Goal: Transaction & Acquisition: Purchase product/service

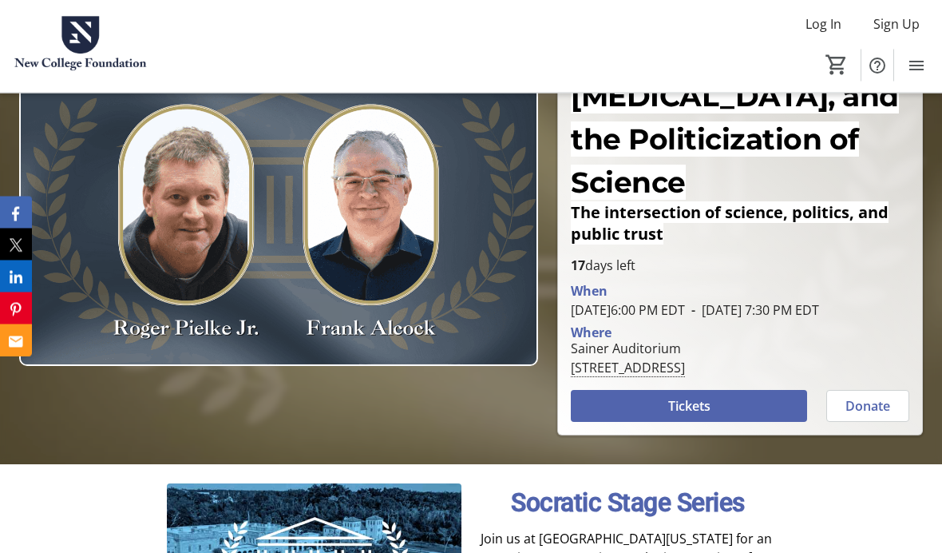
scroll to position [170, 0]
click at [706, 415] on span "Tickets" at bounding box center [689, 405] width 42 height 19
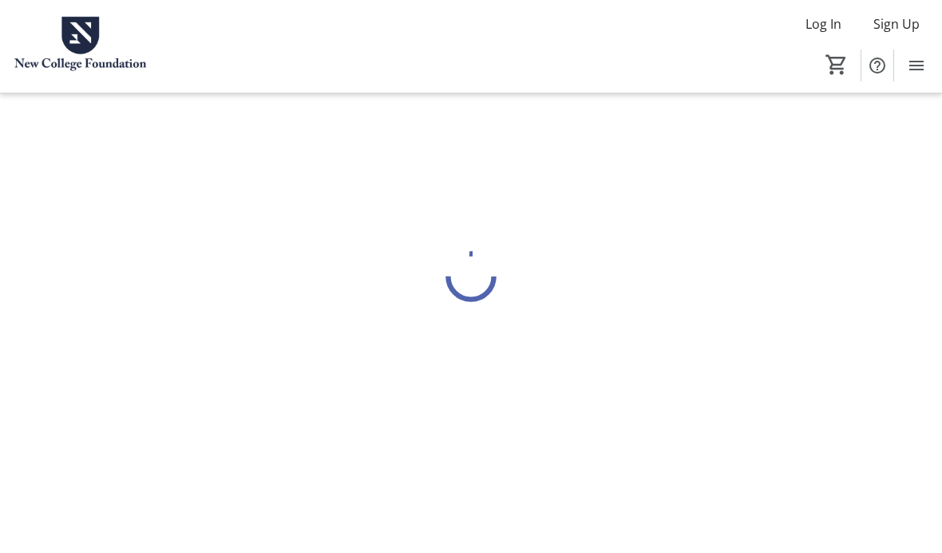
scroll to position [65, 0]
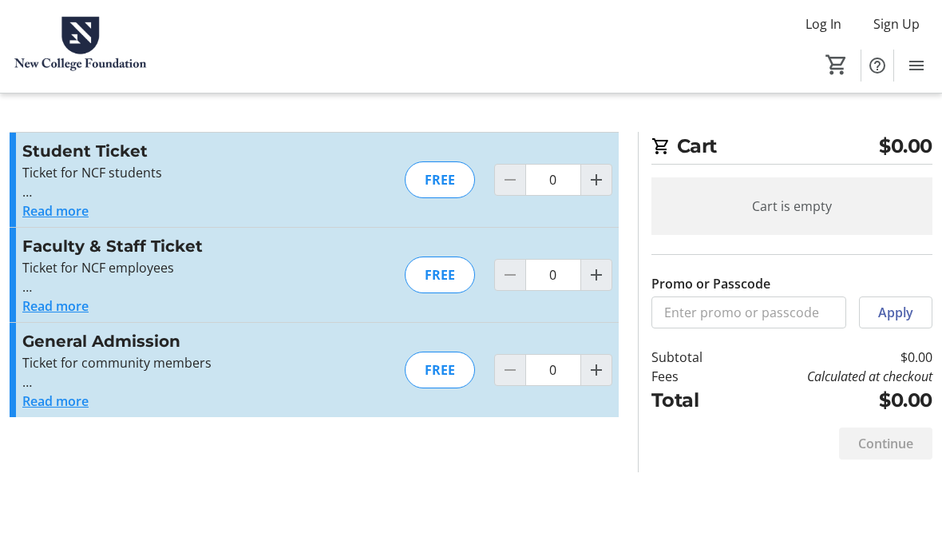
click at [608, 355] on span "Increment by one" at bounding box center [596, 370] width 30 height 30
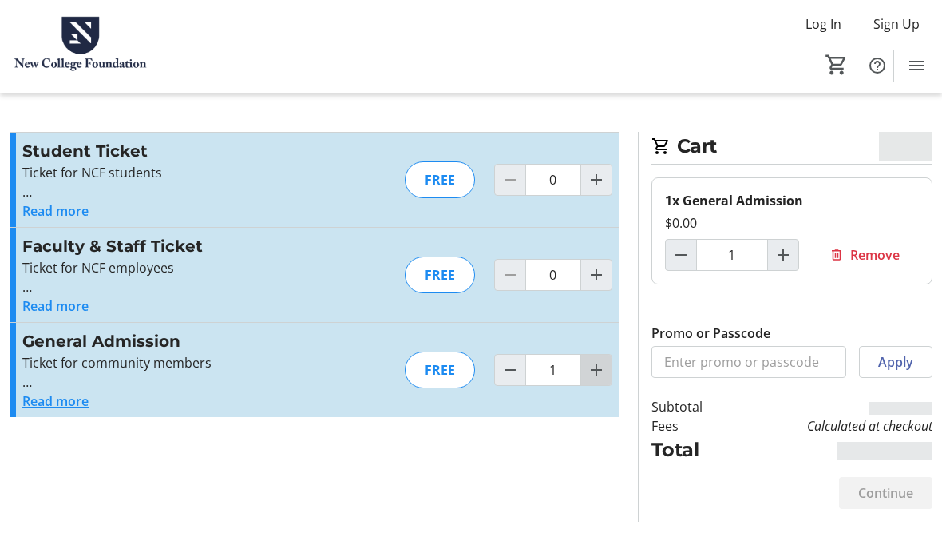
click at [602, 360] on mat-icon "Increment by one" at bounding box center [596, 369] width 19 height 19
type input "2"
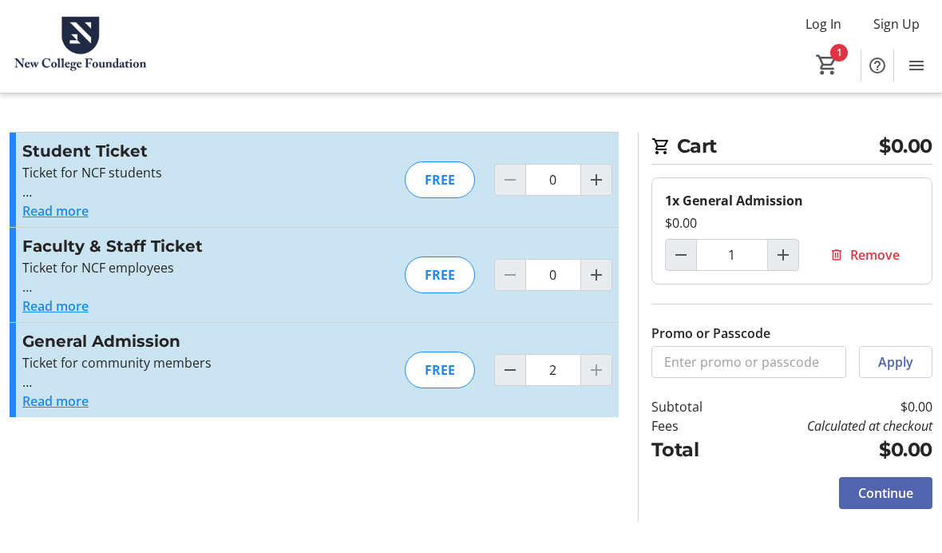
type input "2"
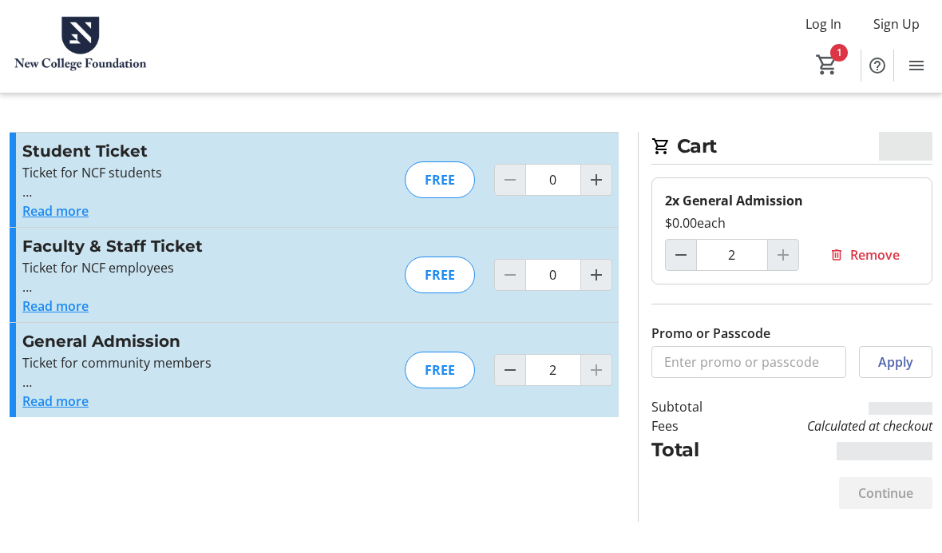
click at [610, 354] on div at bounding box center [596, 370] width 32 height 32
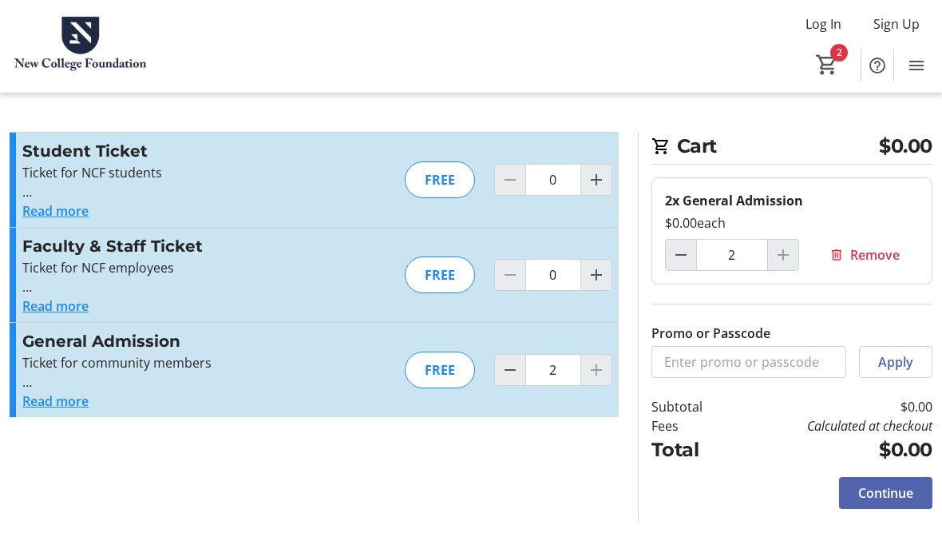
click at [609, 354] on div at bounding box center [596, 370] width 32 height 32
click at [601, 354] on div at bounding box center [596, 370] width 32 height 32
click at [602, 354] on div at bounding box center [596, 370] width 32 height 32
click at [606, 354] on div at bounding box center [596, 370] width 32 height 32
click at [778, 239] on div at bounding box center [783, 255] width 32 height 32
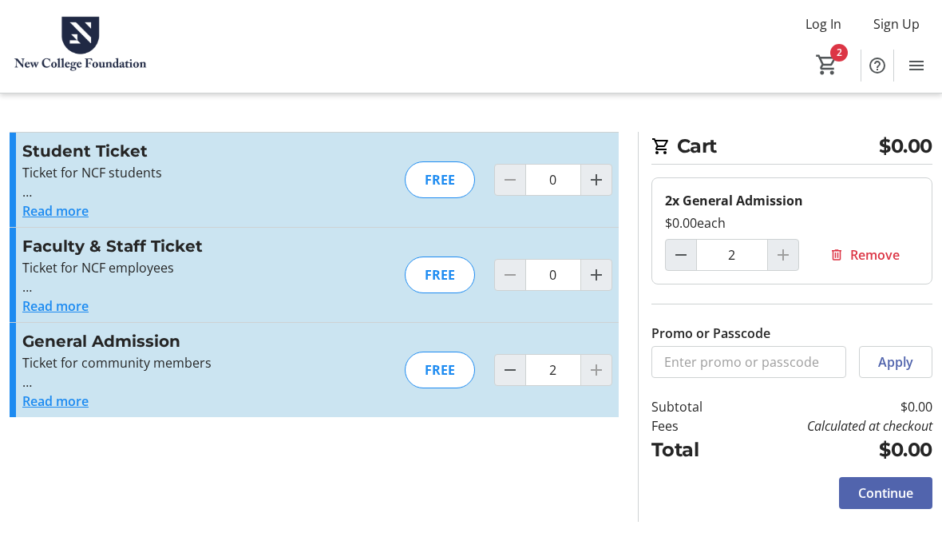
click at [791, 239] on div at bounding box center [783, 255] width 32 height 32
click at [881, 483] on span "Continue" at bounding box center [885, 492] width 55 height 19
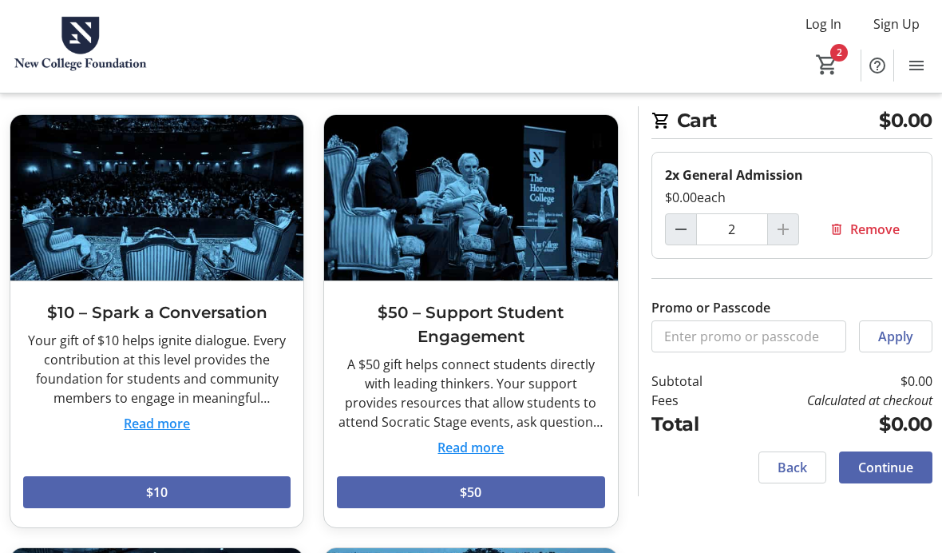
click at [880, 462] on span "Continue" at bounding box center [885, 467] width 55 height 19
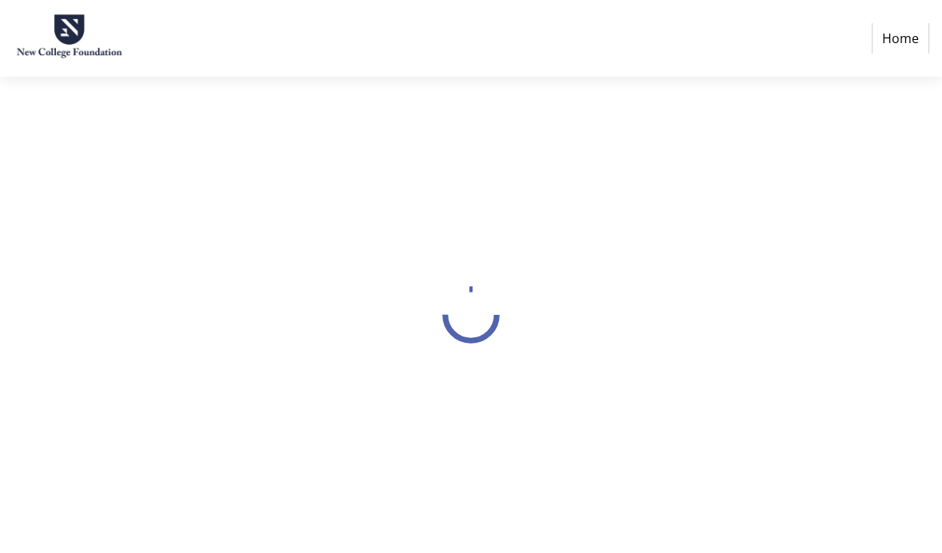
select select "US"
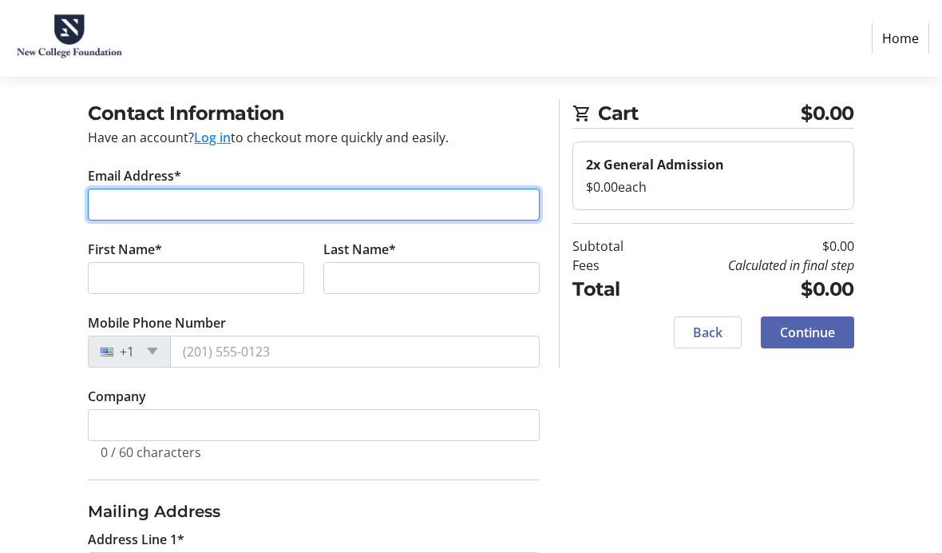
click at [126, 207] on input "Email Address*" at bounding box center [314, 204] width 452 height 32
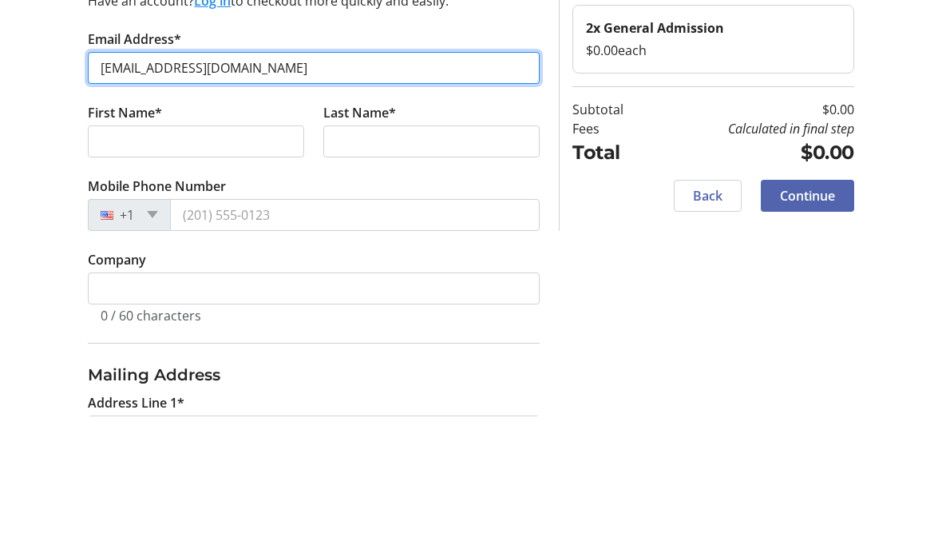
type input "[EMAIL_ADDRESS][DOMAIN_NAME]"
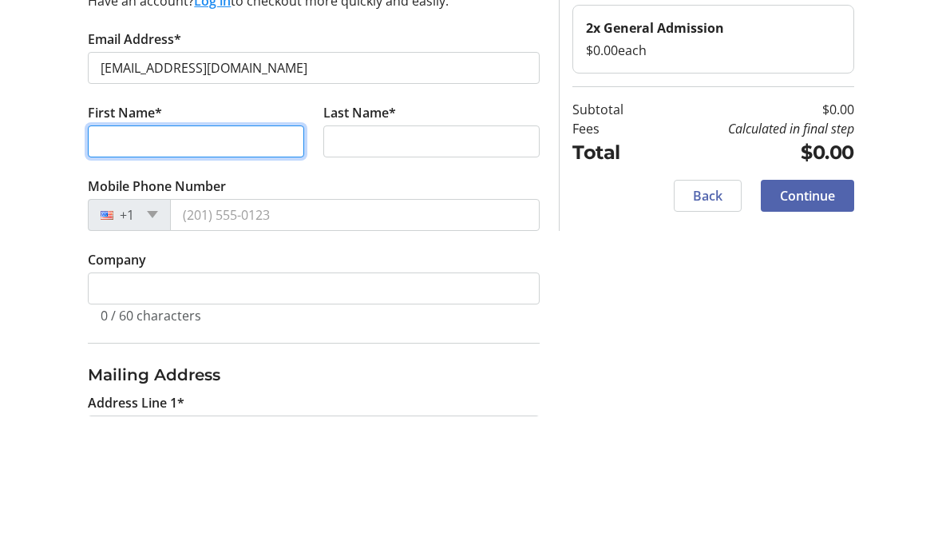
click at [128, 262] on input "First Name*" at bounding box center [196, 278] width 216 height 32
type input "[PERSON_NAME]"
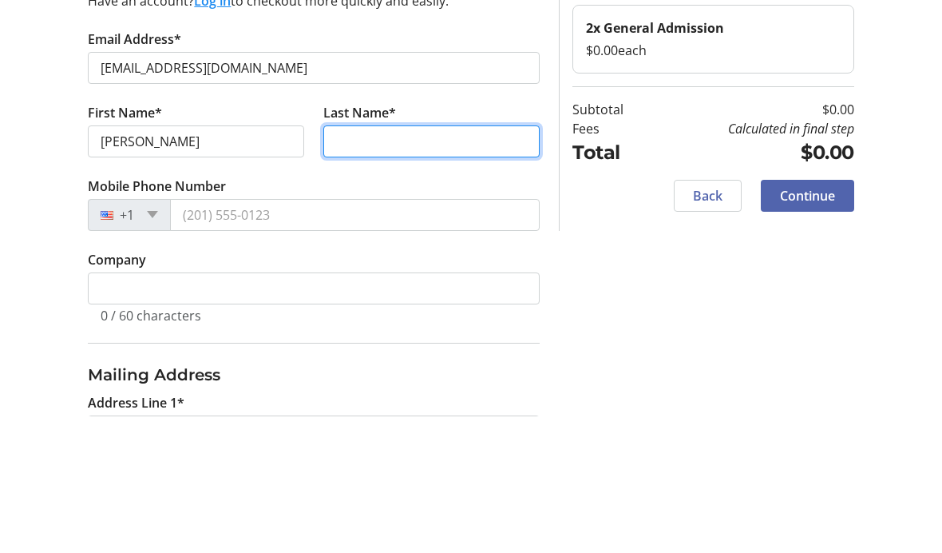
type input "[PERSON_NAME]"
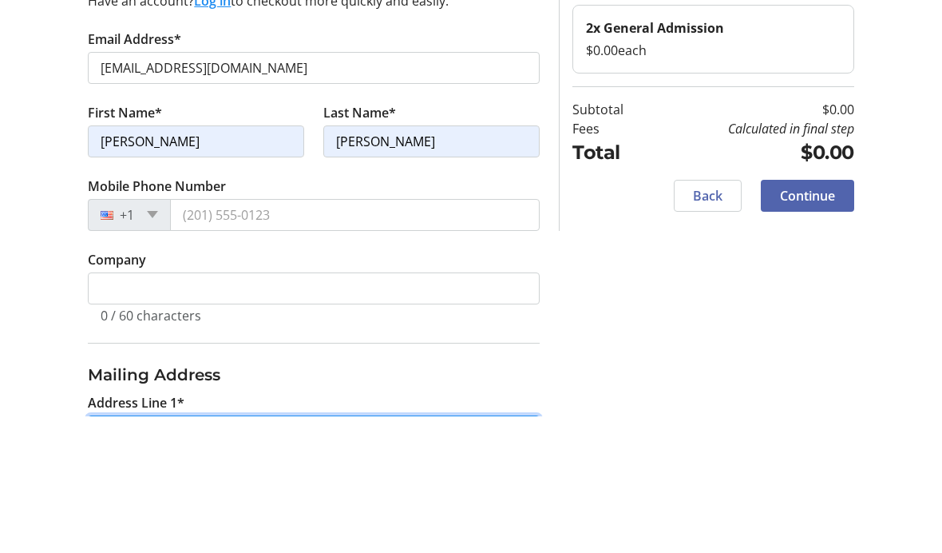
type input "3853 [PERSON_NAME]"
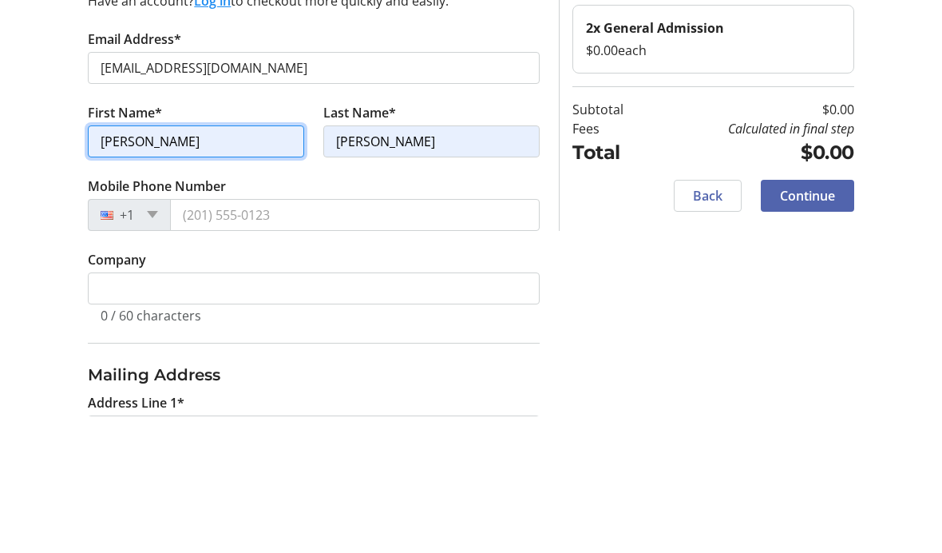
scroll to position [202, 0]
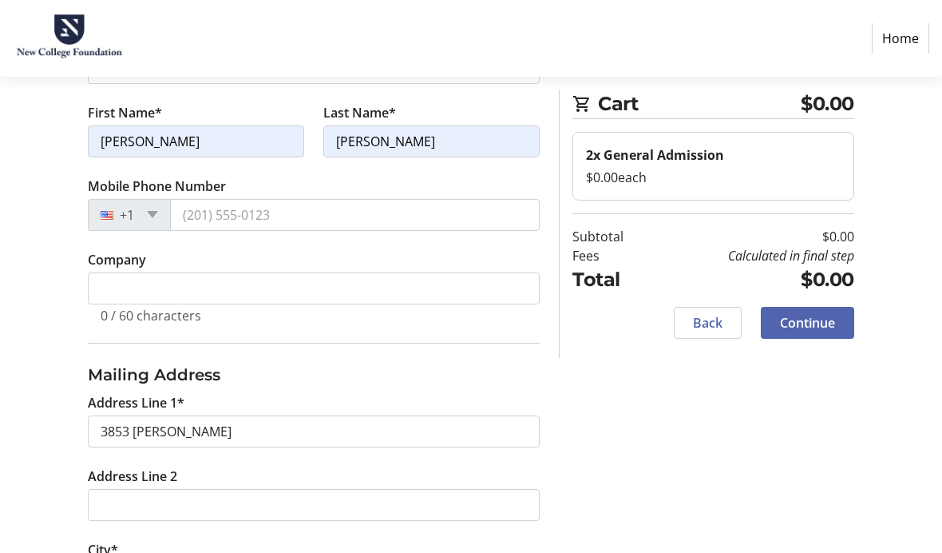
type input "[GEOGRAPHIC_DATA]"
select select "FL"
type input "34235"
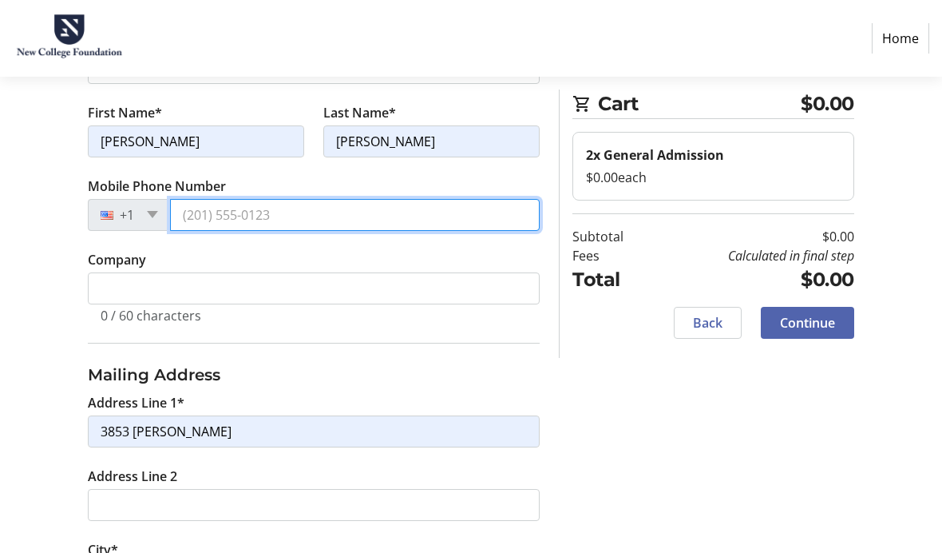
click at [208, 226] on input "Mobile Phone Number" at bounding box center [355, 215] width 370 height 32
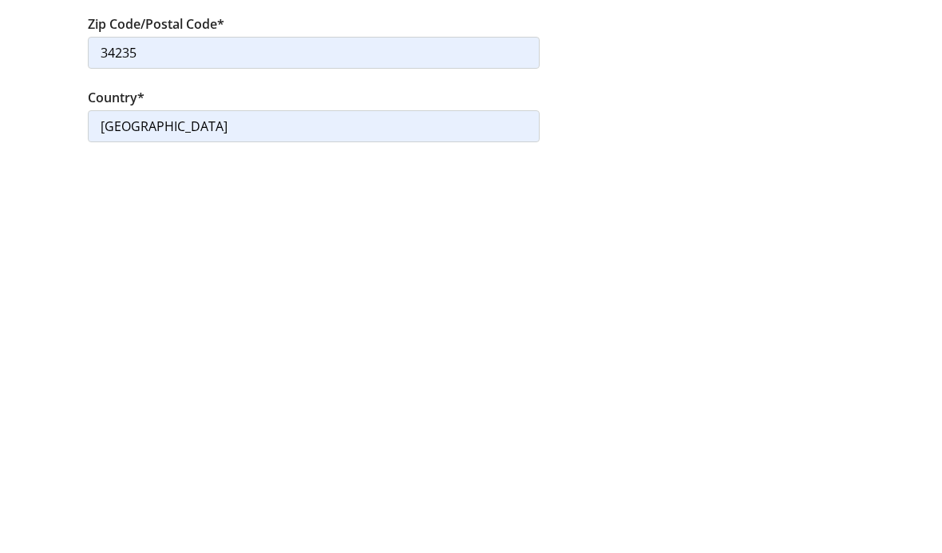
scroll to position [501, 0]
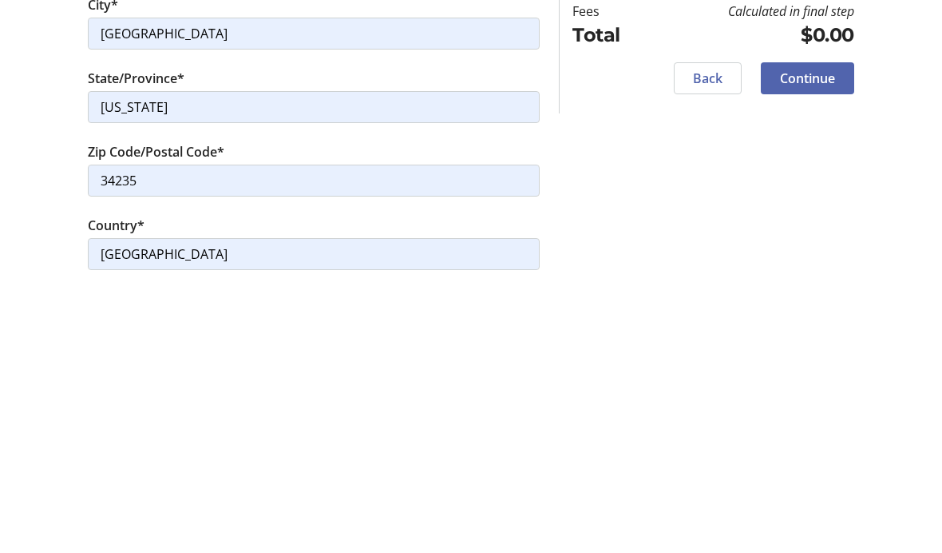
type input "[PHONE_NUMBER]"
click at [809, 313] on span "Continue" at bounding box center [807, 322] width 55 height 19
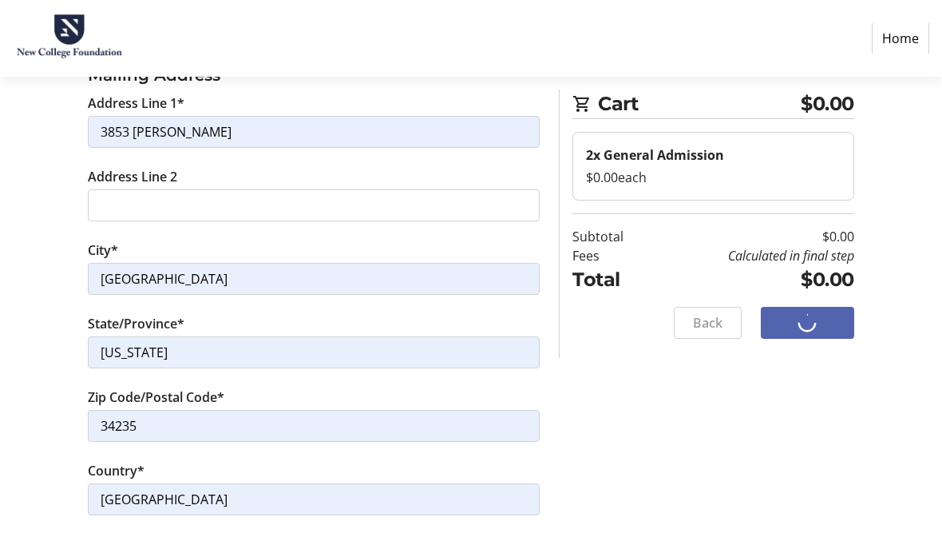
scroll to position [65, 0]
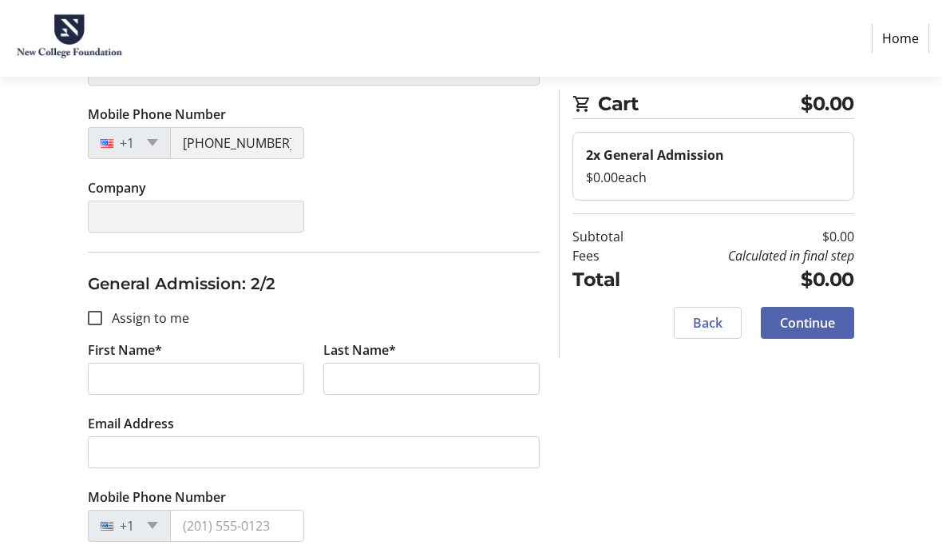
scroll to position [390, 0]
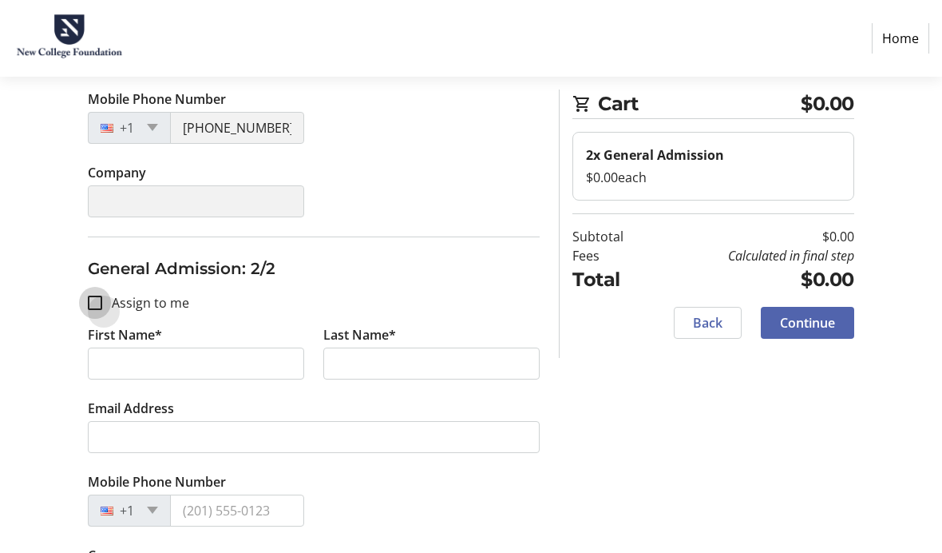
click at [97, 304] on input "Assign to me" at bounding box center [95, 302] width 14 height 14
checkbox input "true"
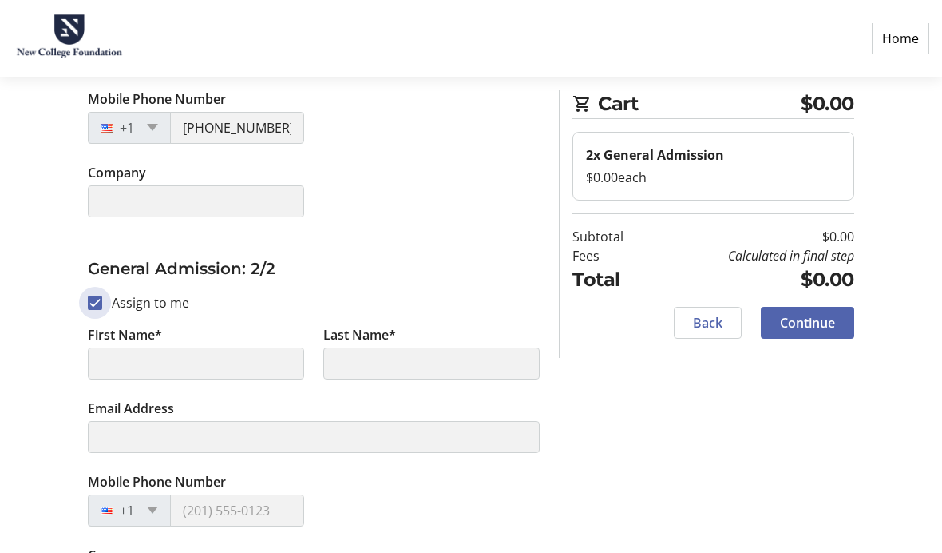
type input "[PERSON_NAME]"
type input "[EMAIL_ADDRESS][DOMAIN_NAME]"
type input "[PHONE_NUMBER]"
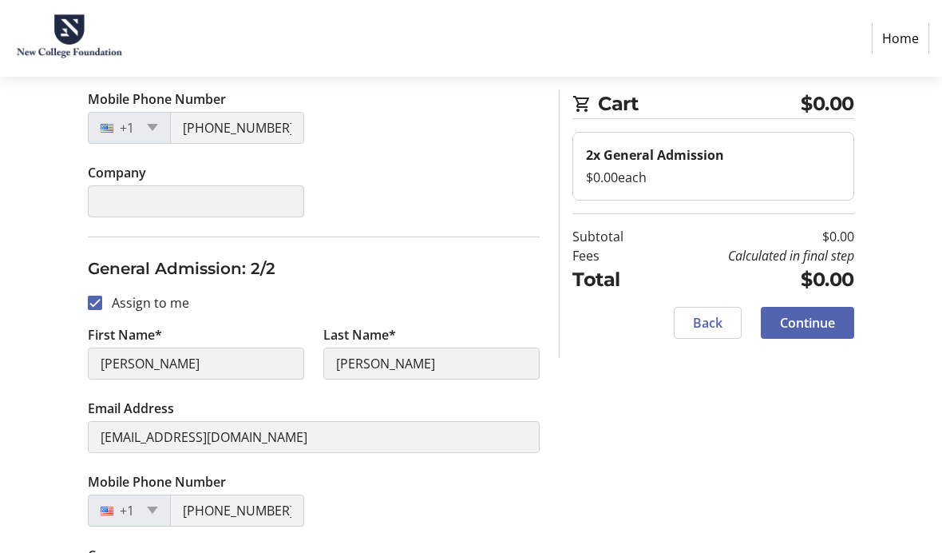
scroll to position [456, 0]
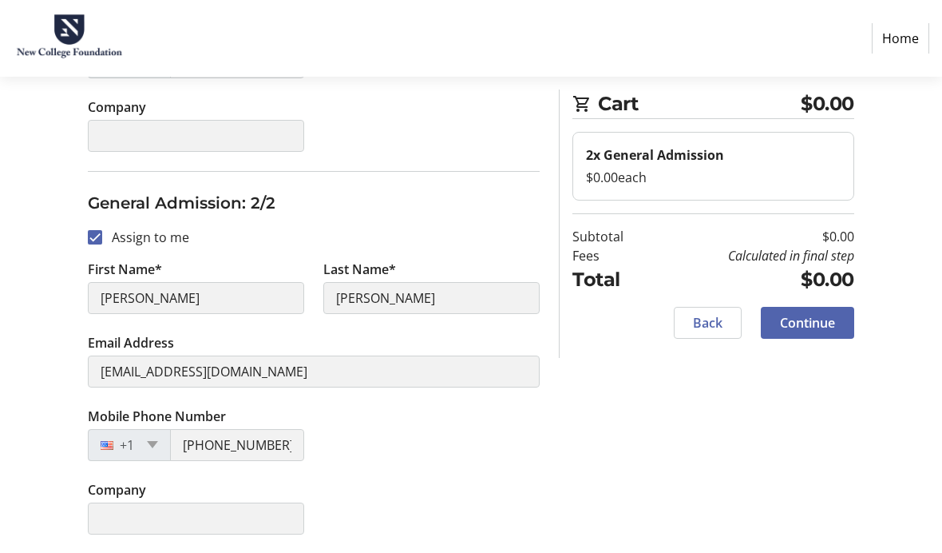
click at [814, 332] on span at bounding box center [807, 322] width 93 height 38
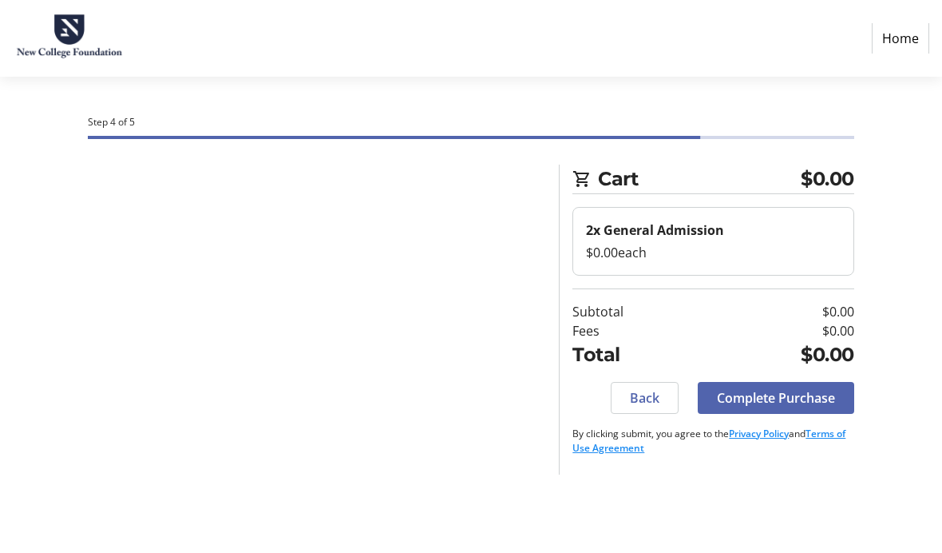
scroll to position [65, 0]
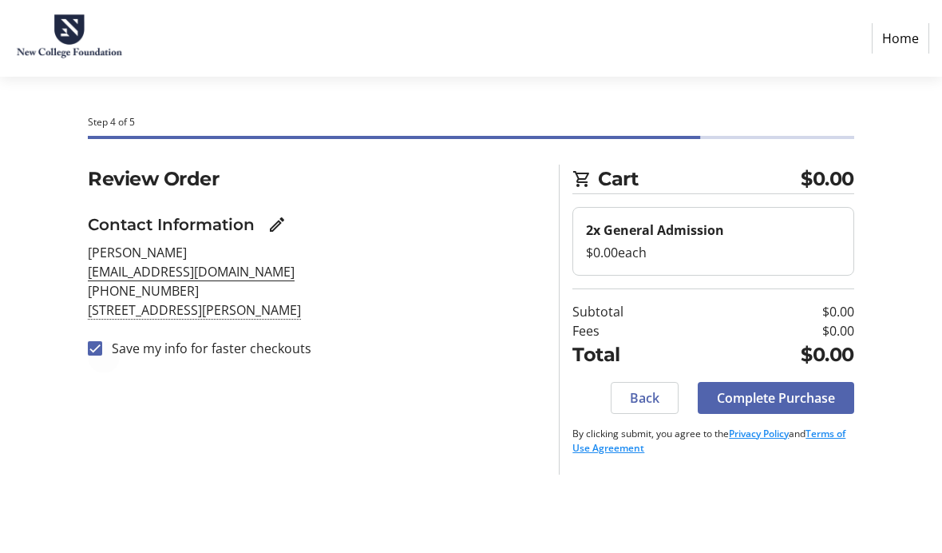
click at [97, 329] on div at bounding box center [95, 348] width 38 height 38
checkbox input "false"
click at [778, 388] on span "Complete Purchase" at bounding box center [776, 397] width 118 height 19
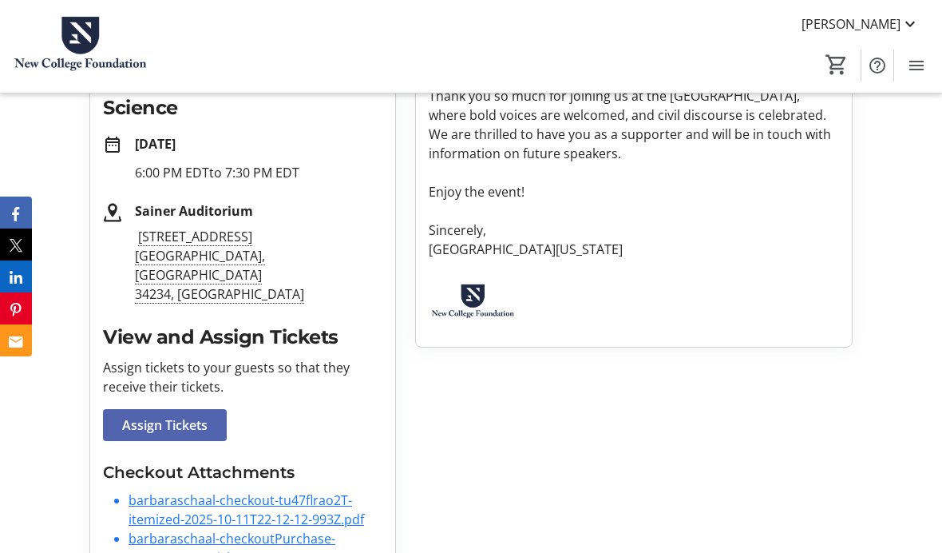
scroll to position [389, 0]
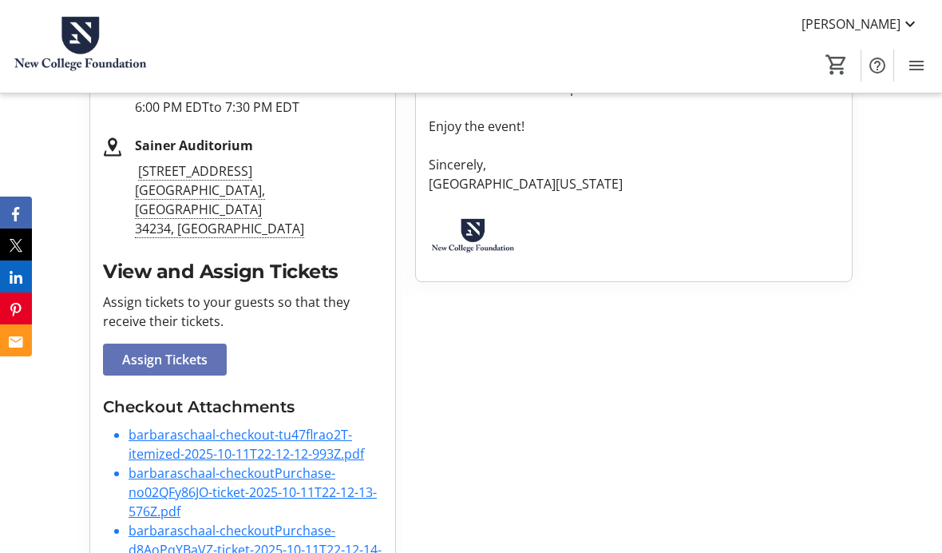
click at [221, 340] on span at bounding box center [165, 359] width 124 height 38
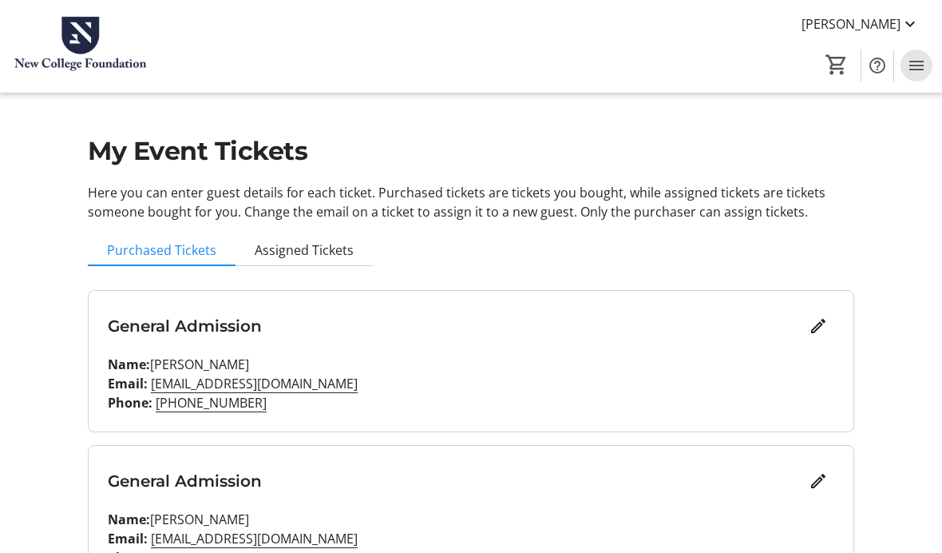
scroll to position [2, 0]
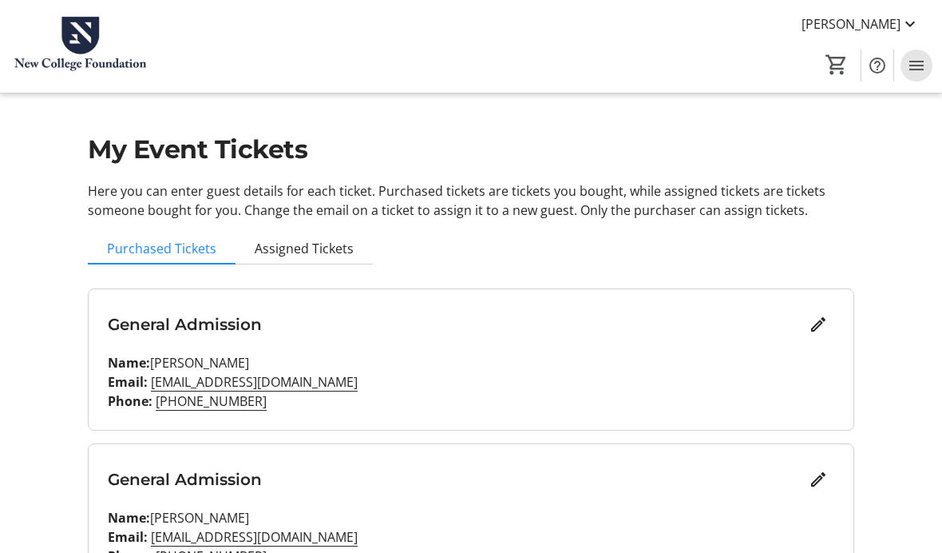
click at [917, 69] on mat-icon "Menu" at bounding box center [916, 65] width 19 height 19
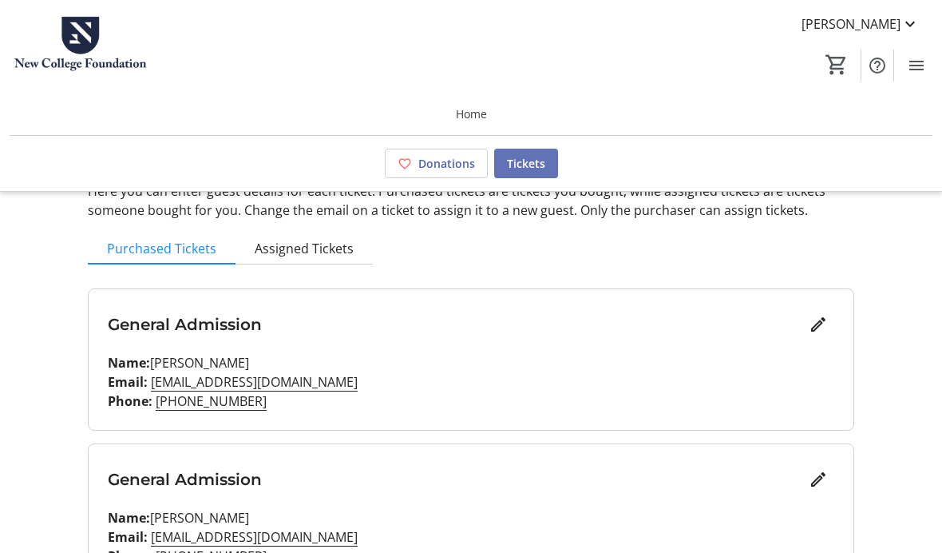
click at [545, 164] on span at bounding box center [526, 164] width 64 height 38
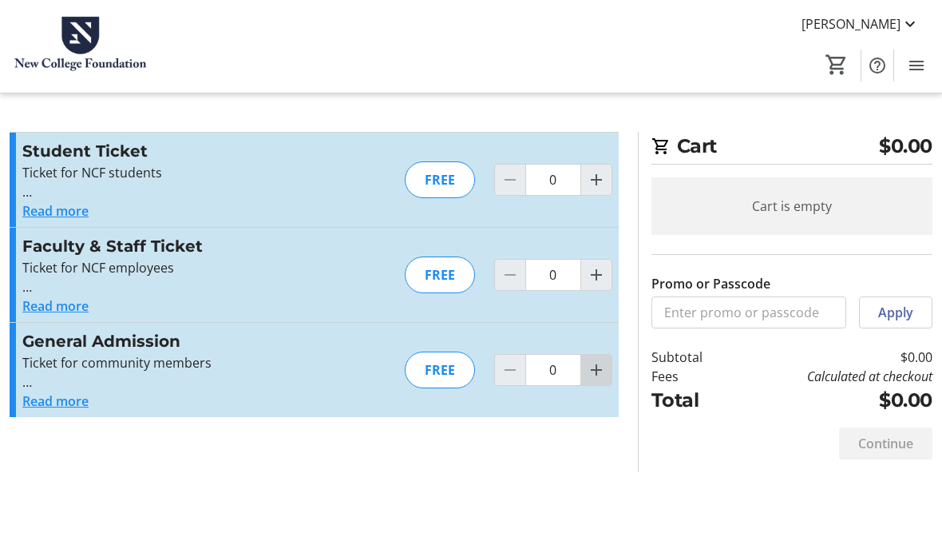
click at [609, 370] on span "Increment by one" at bounding box center [596, 370] width 30 height 30
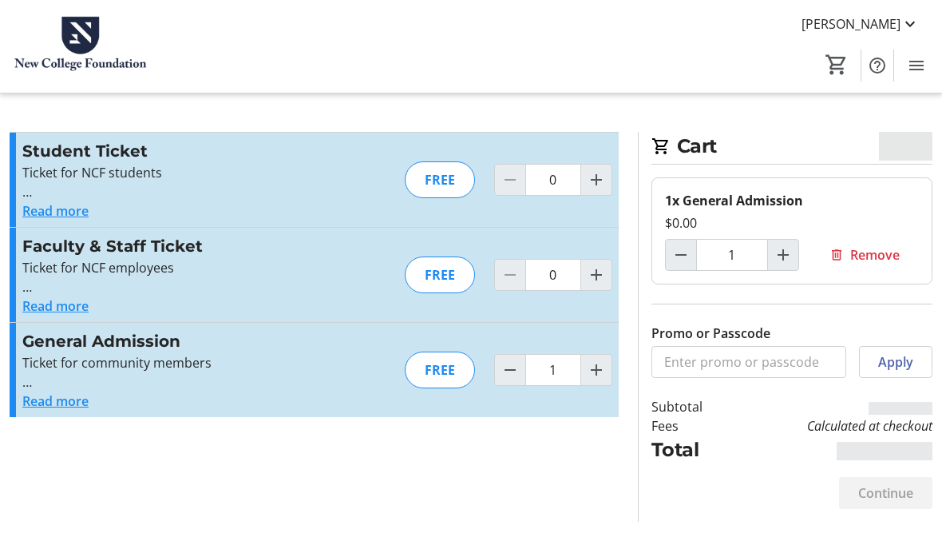
click at [610, 369] on span "Increment by one" at bounding box center [596, 370] width 30 height 30
type input "2"
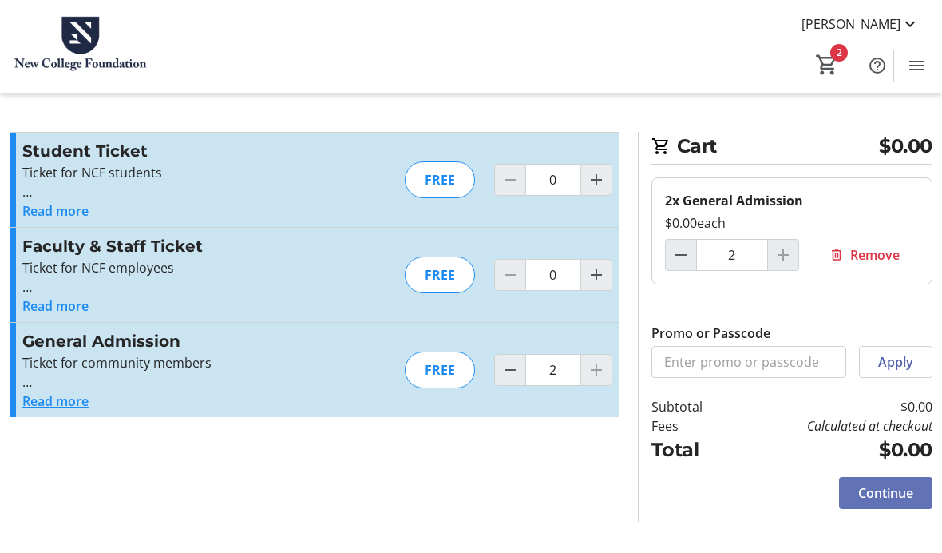
click at [887, 499] on span at bounding box center [885, 492] width 93 height 38
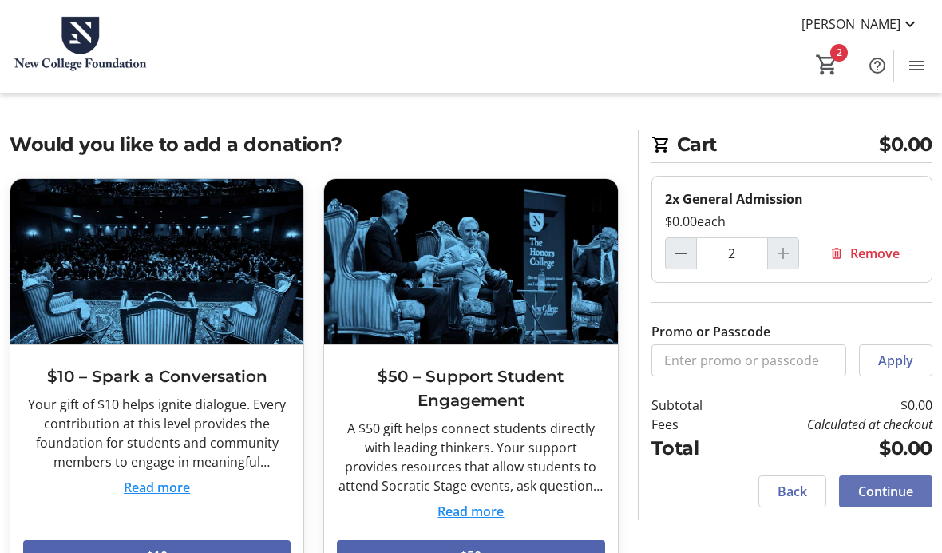
click at [875, 489] on span "Continue" at bounding box center [885, 490] width 55 height 19
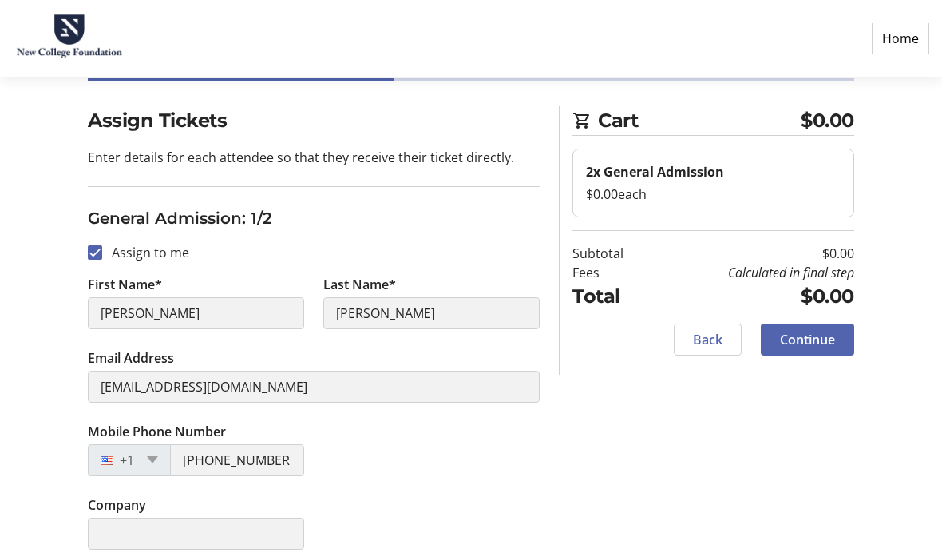
scroll to position [57, 0]
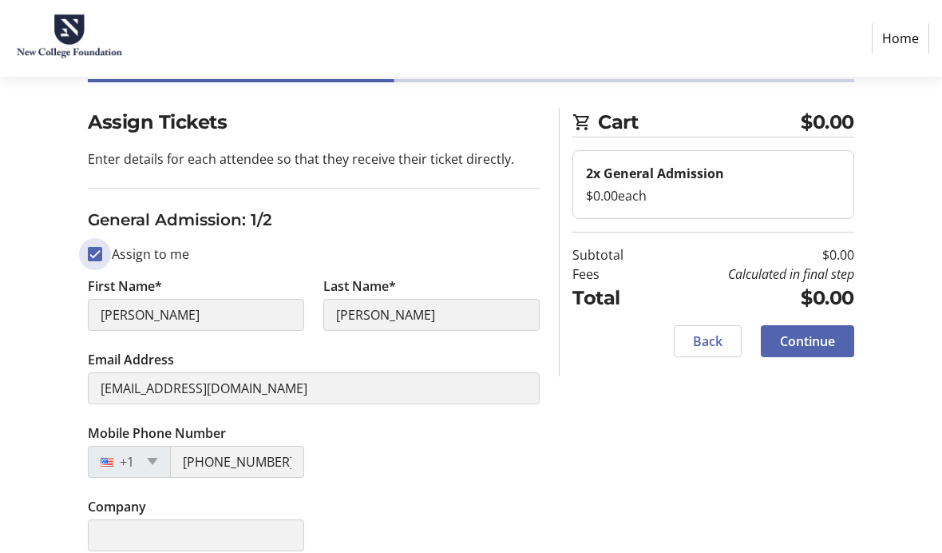
click at [94, 256] on input "Assign to me" at bounding box center [95, 254] width 14 height 14
checkbox input "false"
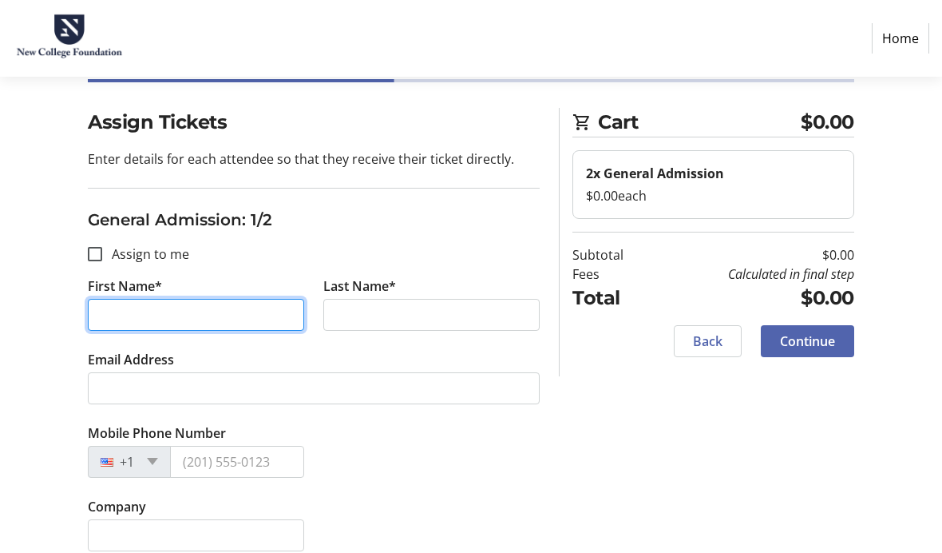
click at [119, 307] on input "First Name*" at bounding box center [196, 315] width 216 height 32
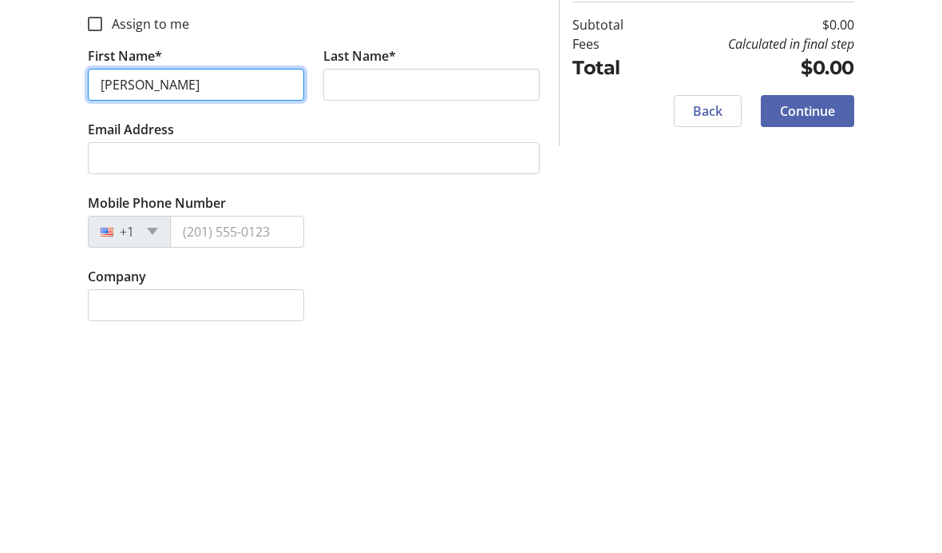
type input "[PERSON_NAME]"
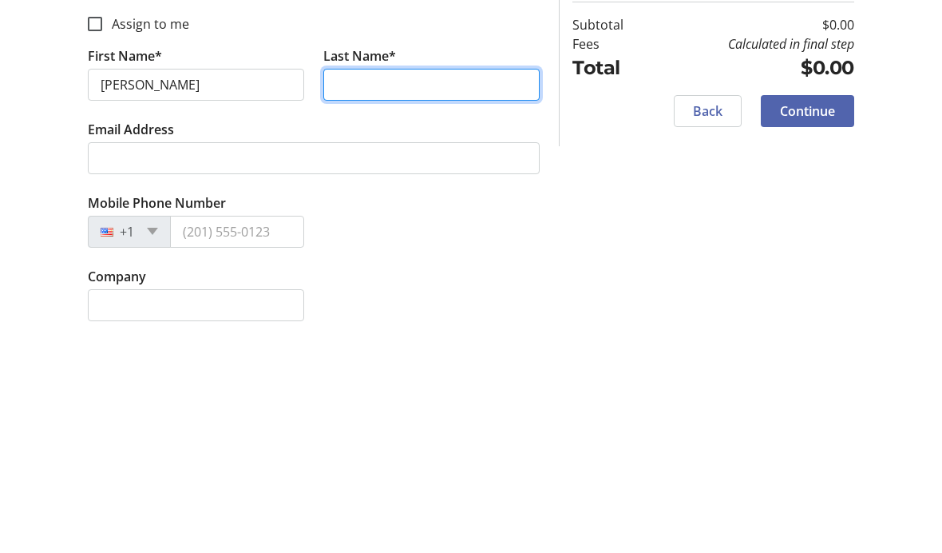
click at [370, 299] on input "Last Name*" at bounding box center [431, 315] width 216 height 32
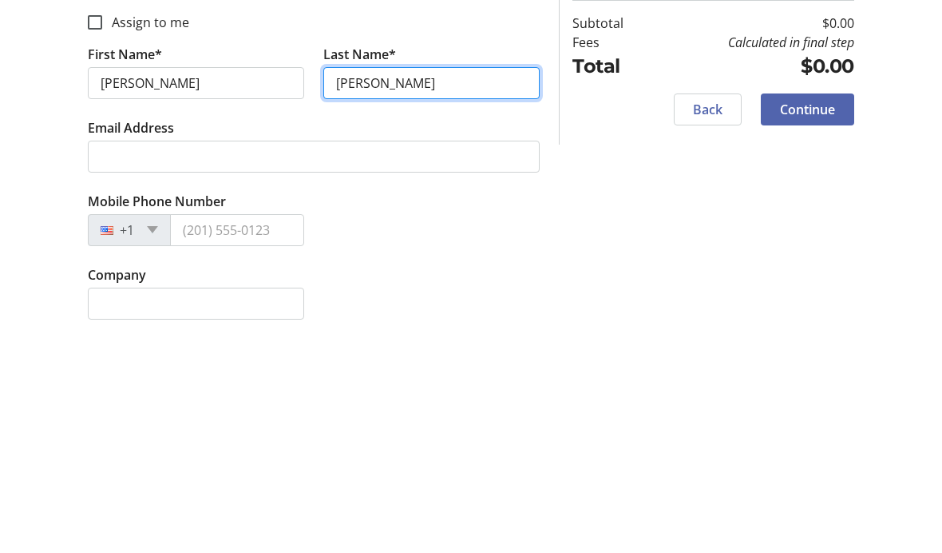
type input "[PERSON_NAME]"
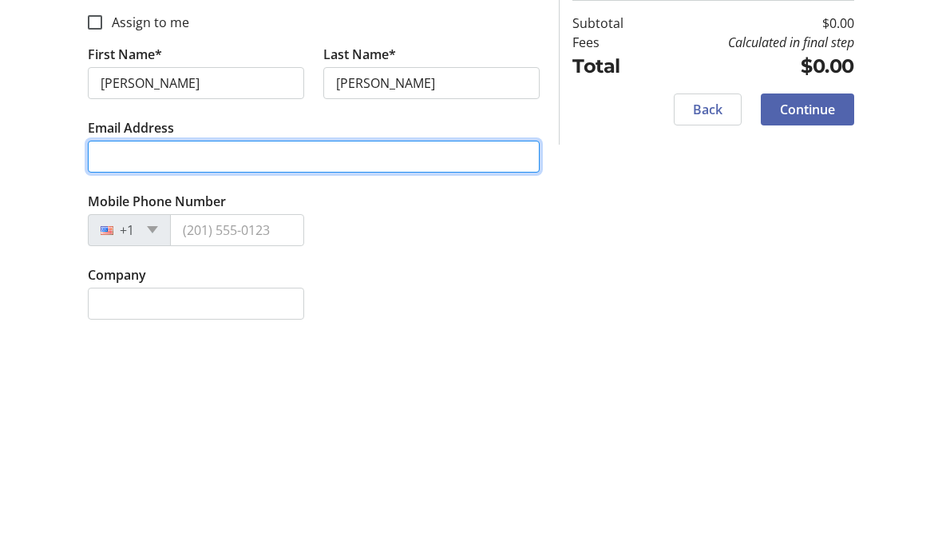
click at [136, 372] on input "Email Address" at bounding box center [314, 388] width 452 height 32
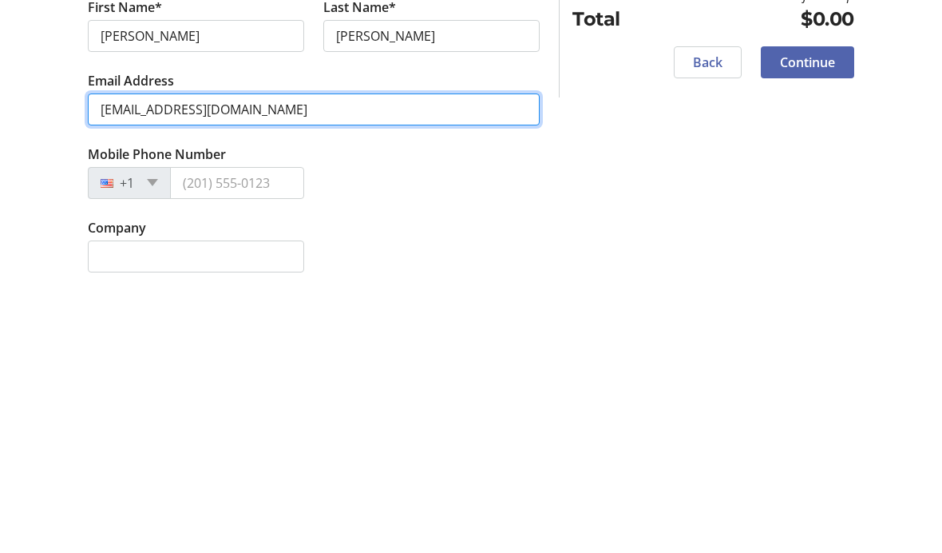
type input "[EMAIL_ADDRESS][DOMAIN_NAME]"
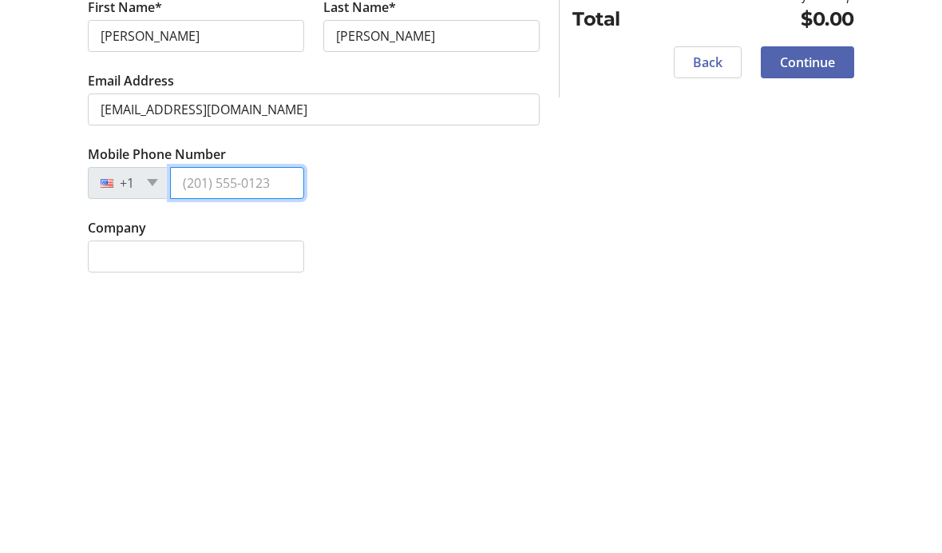
click at [210, 446] on input "Mobile Phone Number" at bounding box center [237, 462] width 134 height 32
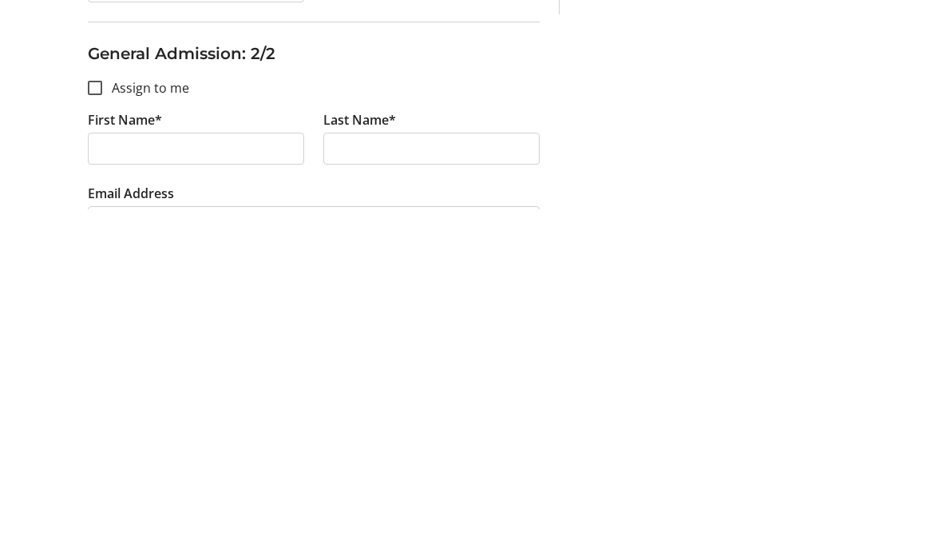
scroll to position [263, 0]
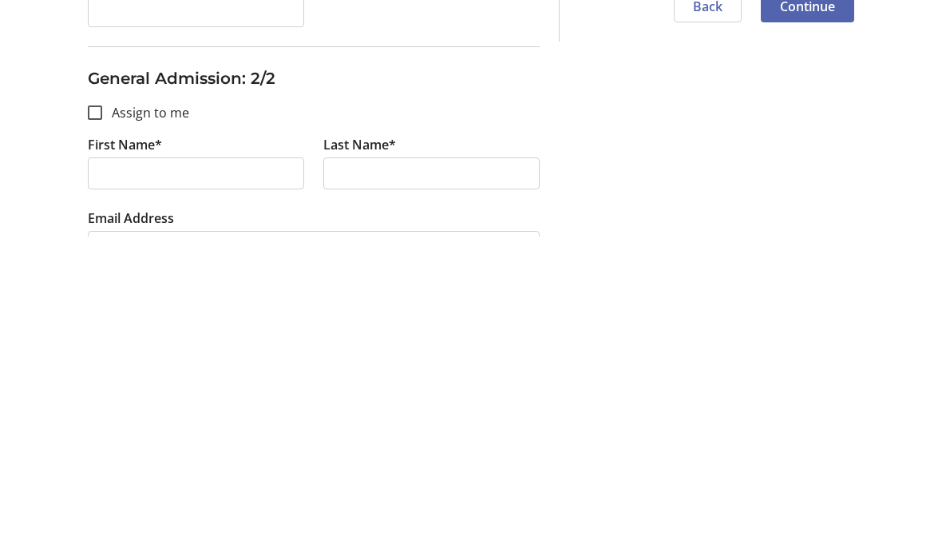
type input "[PHONE_NUMBER]"
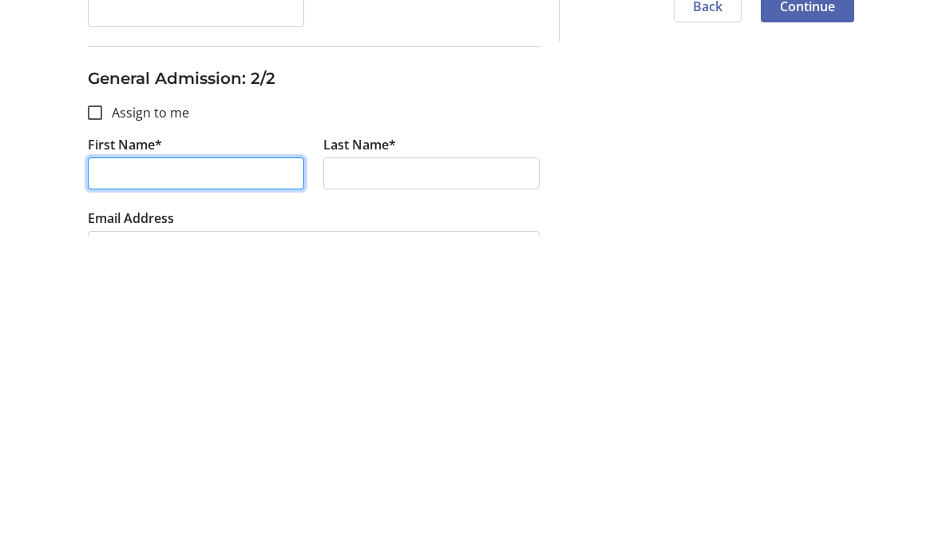
click at [121, 474] on input "First Name*" at bounding box center [196, 490] width 216 height 32
type input "[PERSON_NAME]"
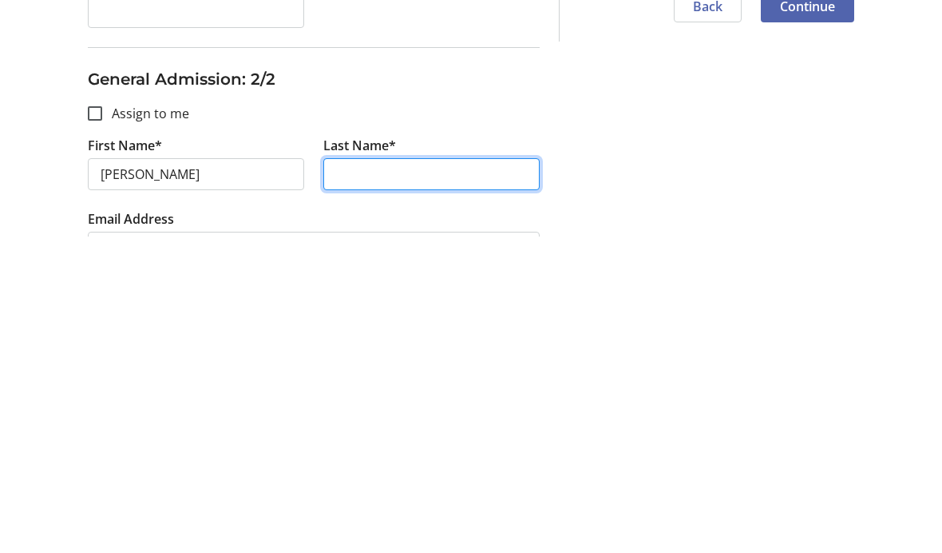
click at [366, 474] on input "Last Name*" at bounding box center [431, 490] width 216 height 32
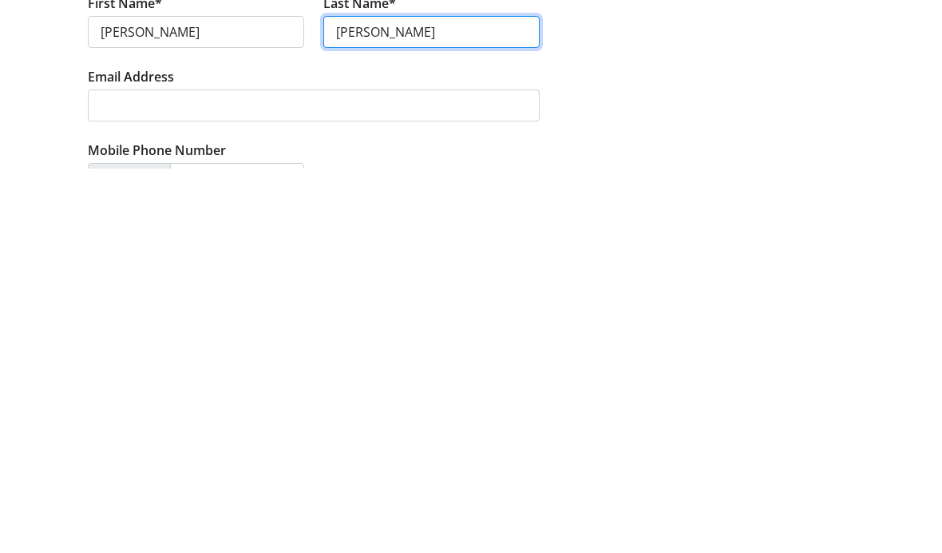
scroll to position [346, 0]
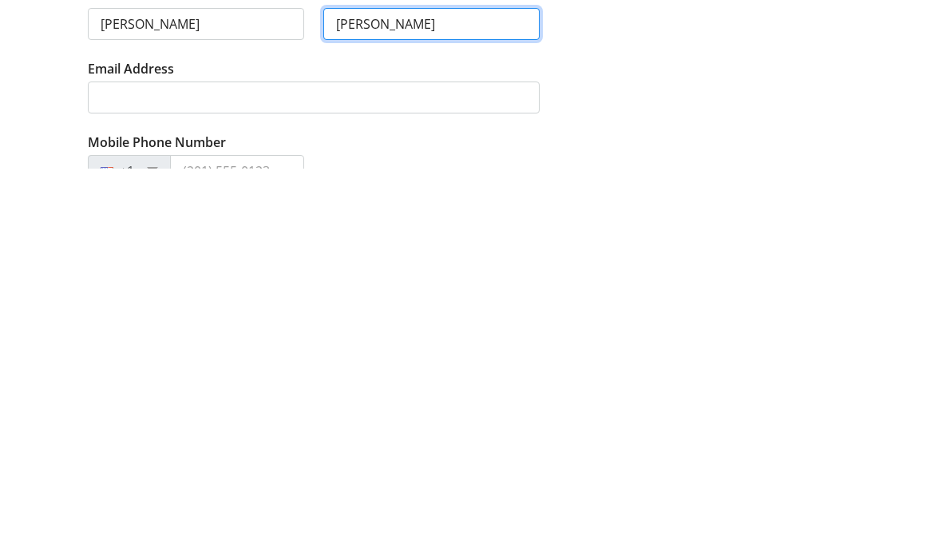
type input "[PERSON_NAME]"
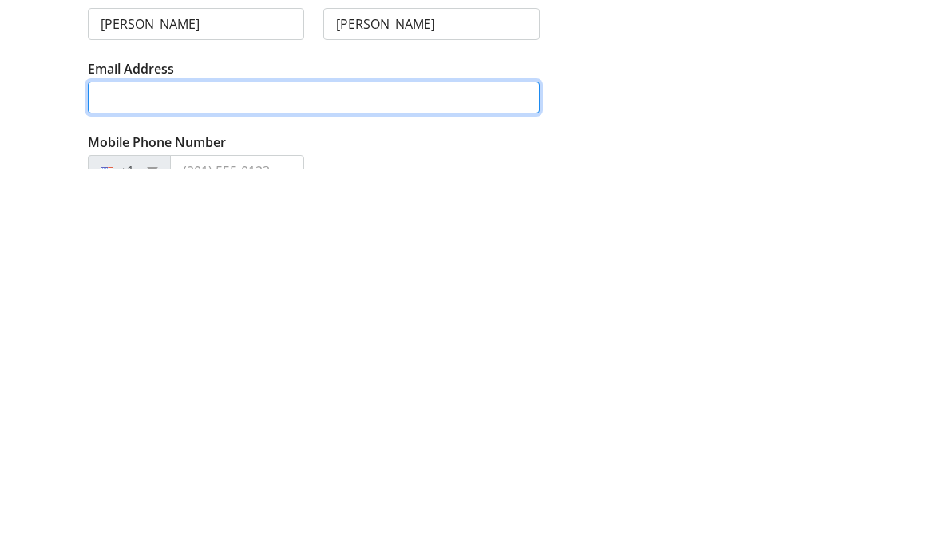
click at [134, 465] on input "Email Address" at bounding box center [314, 481] width 452 height 32
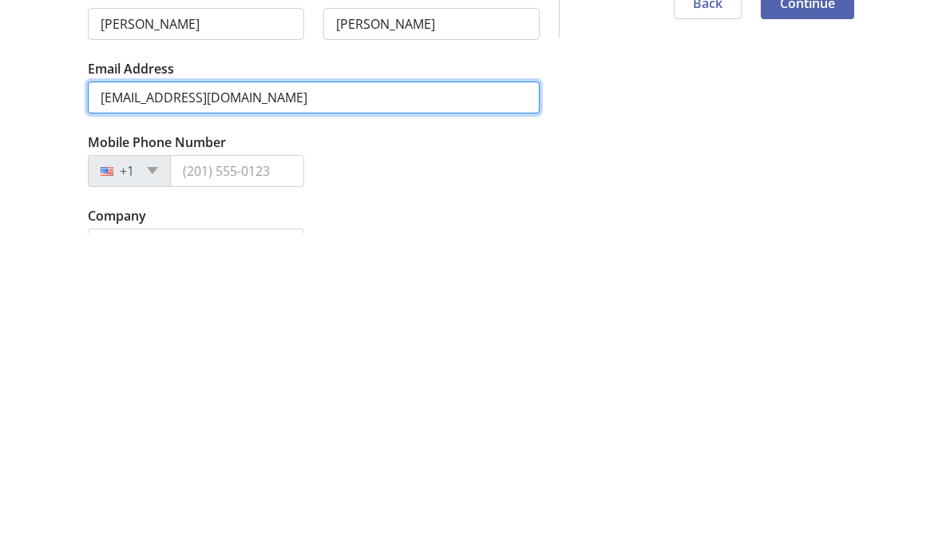
scroll to position [410, 0]
type input "[EMAIL_ADDRESS][DOMAIN_NAME]"
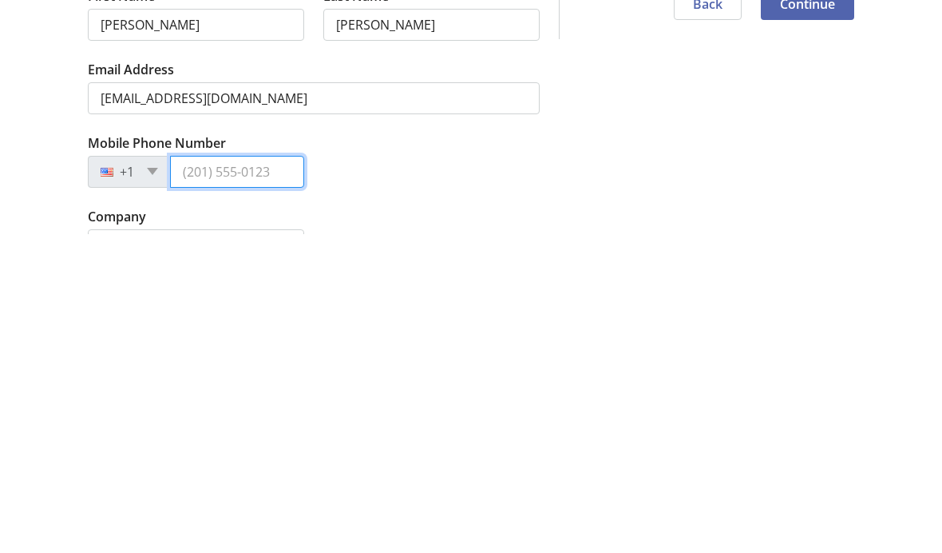
click at [198, 474] on input "Mobile Phone Number" at bounding box center [237, 490] width 134 height 32
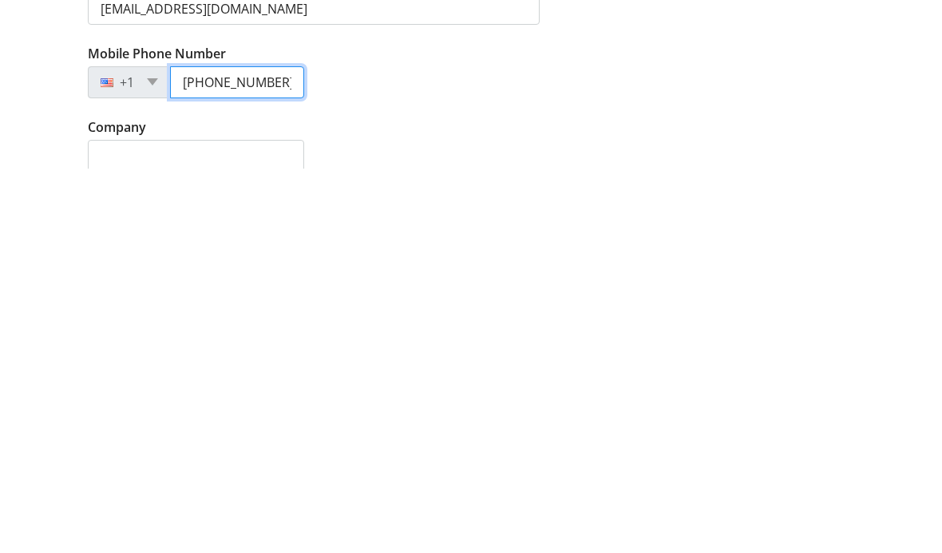
scroll to position [456, 0]
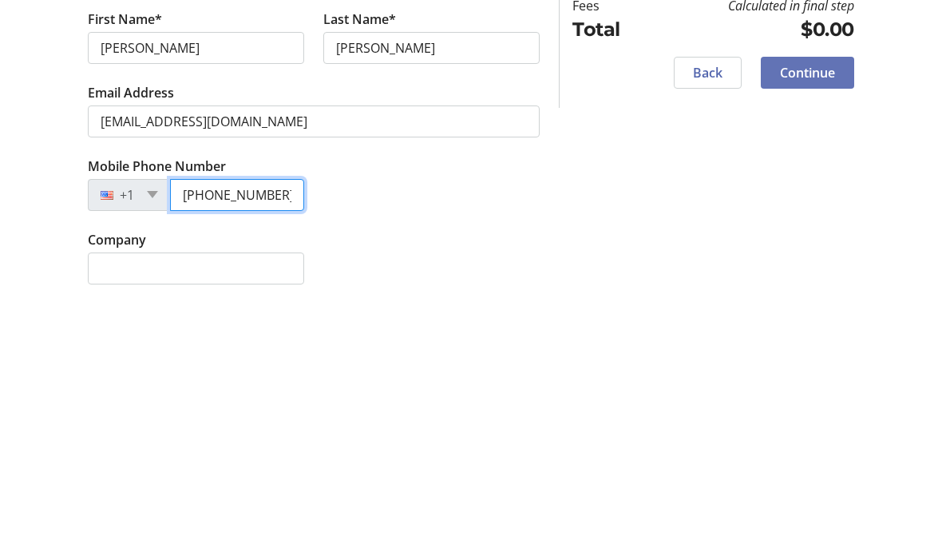
type input "[PHONE_NUMBER]"
click at [817, 313] on span "Continue" at bounding box center [807, 322] width 55 height 19
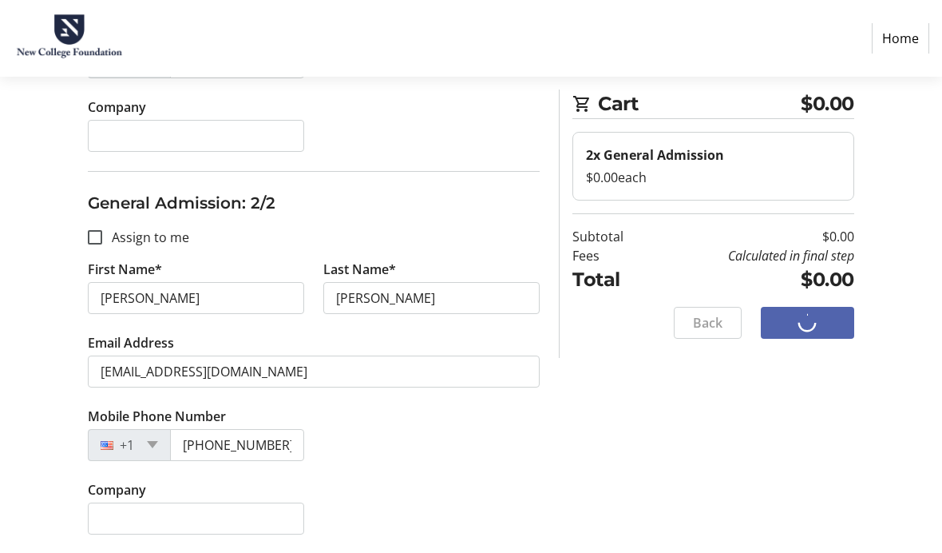
scroll to position [65, 0]
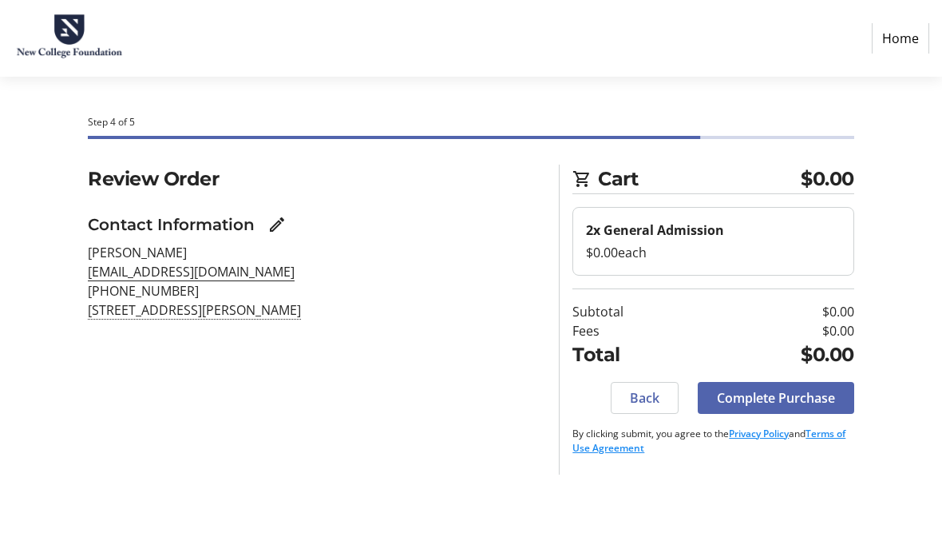
click at [778, 388] on span "Complete Purchase" at bounding box center [776, 397] width 118 height 19
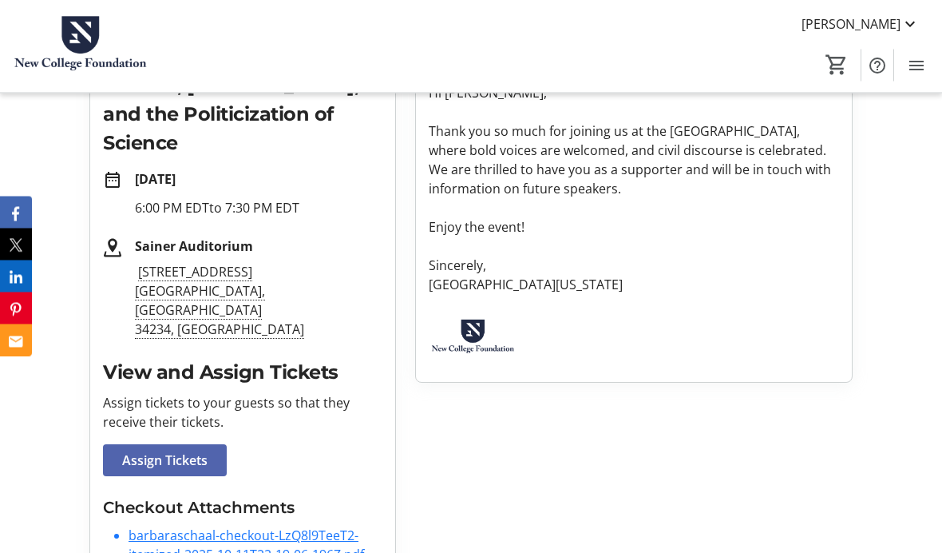
scroll to position [291, 0]
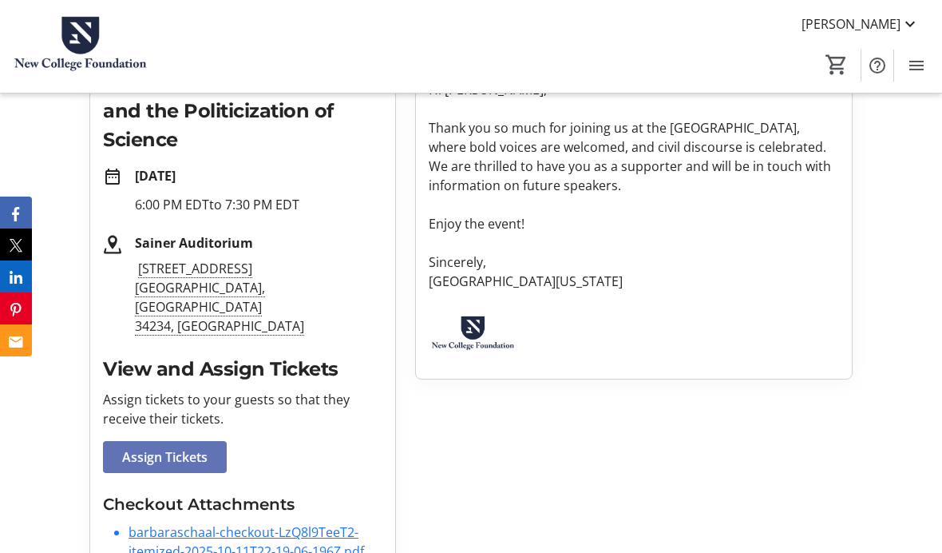
click at [196, 447] on span "Assign Tickets" at bounding box center [164, 456] width 85 height 19
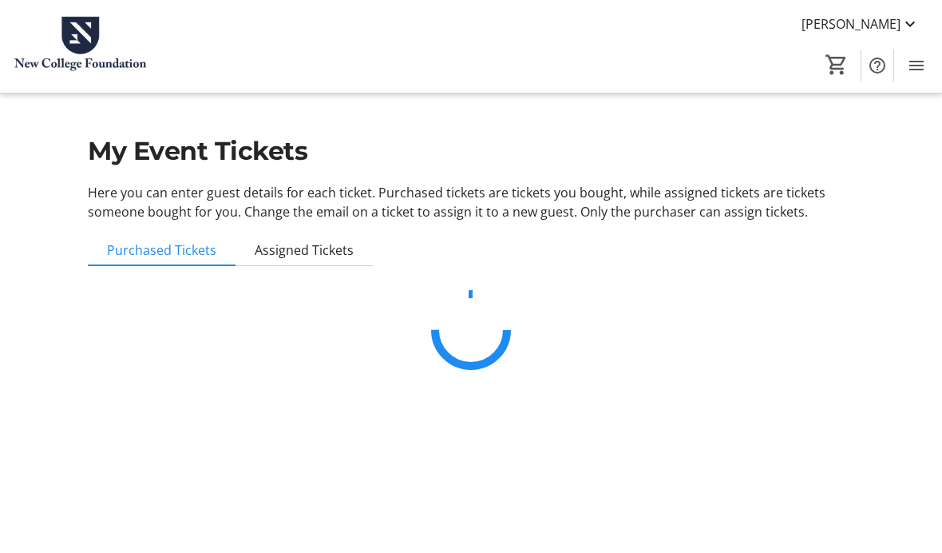
scroll to position [65, 0]
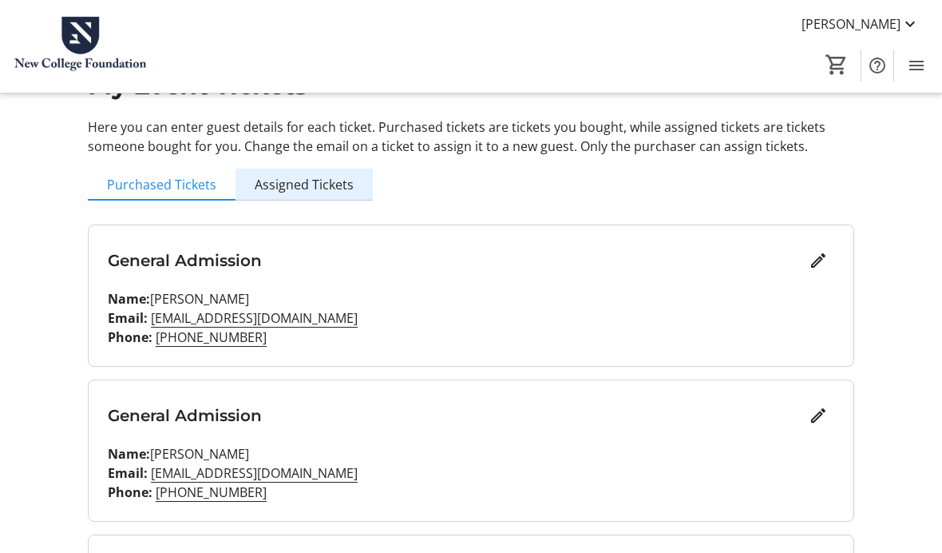
click at [339, 184] on span "Assigned Tickets" at bounding box center [304, 184] width 99 height 13
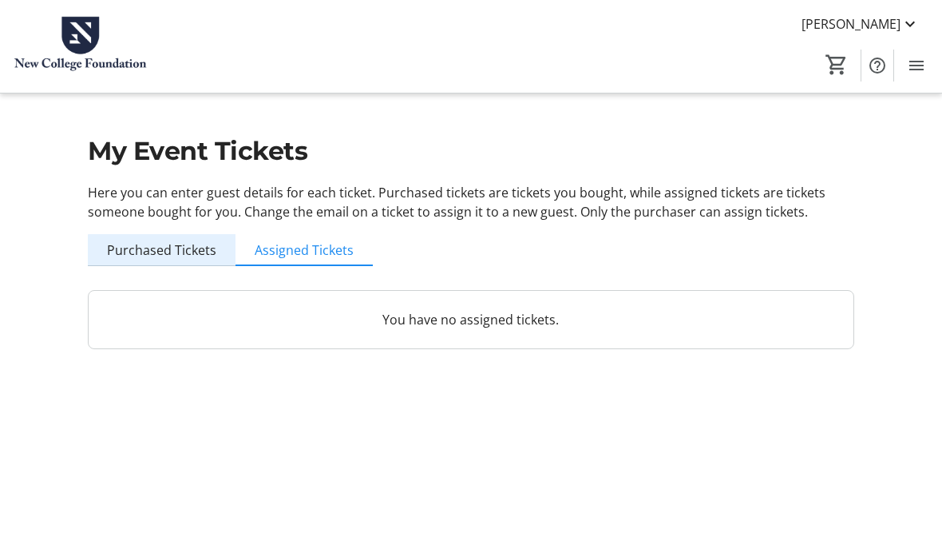
click at [177, 244] on span "Purchased Tickets" at bounding box center [161, 250] width 109 height 13
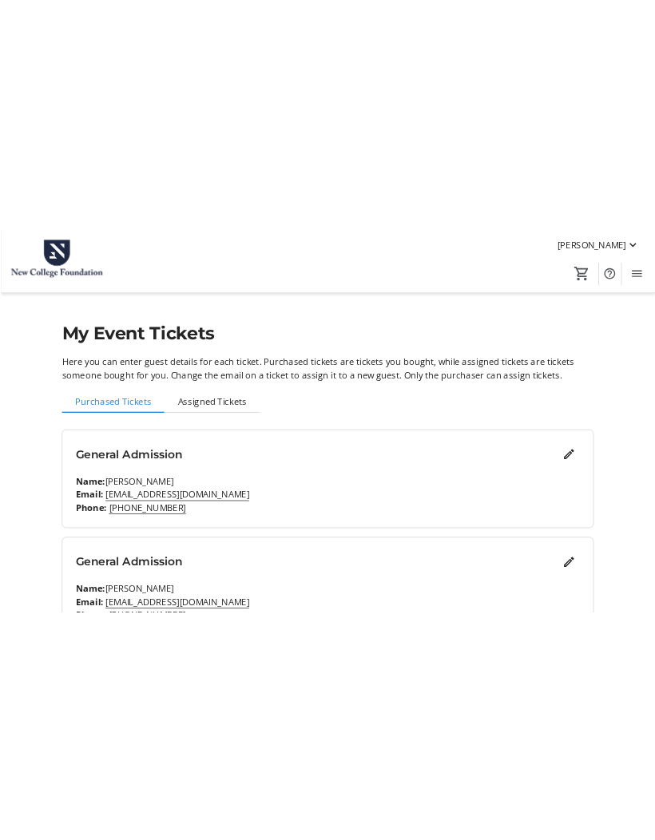
scroll to position [12, 0]
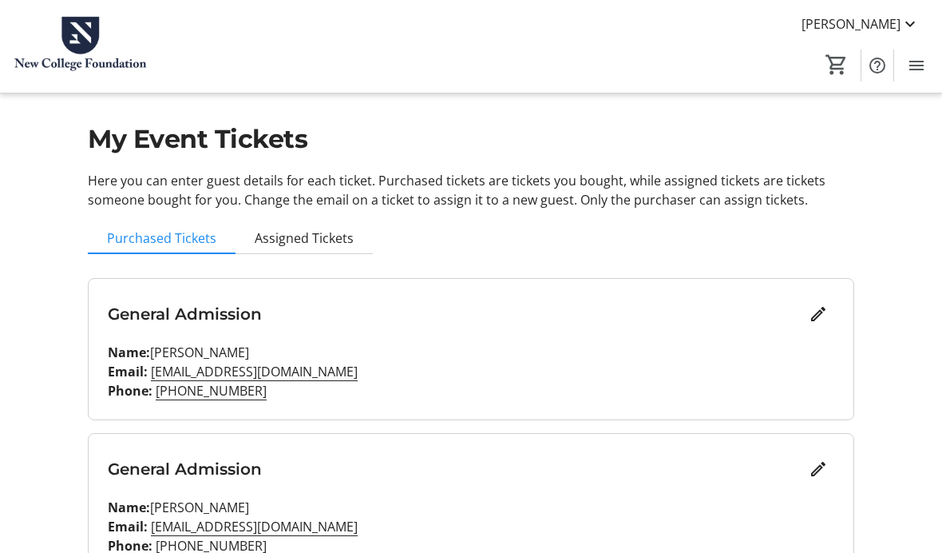
click at [933, 484] on div "My Event Tickets Here you can enter guest details for each ticket. Purchased ti…" at bounding box center [471, 468] width 942 height 961
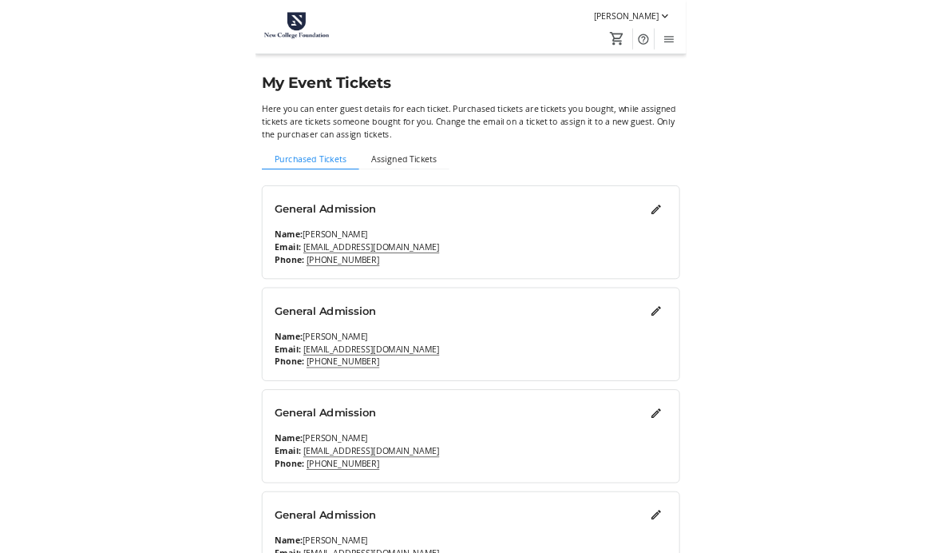
scroll to position [0, 0]
